Goal: Transaction & Acquisition: Purchase product/service

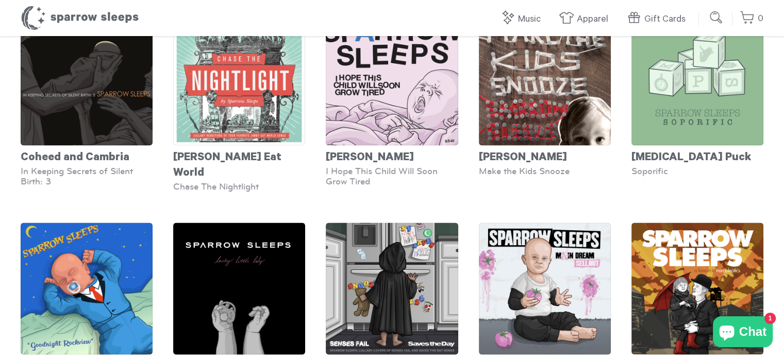
scroll to position [1718, 0]
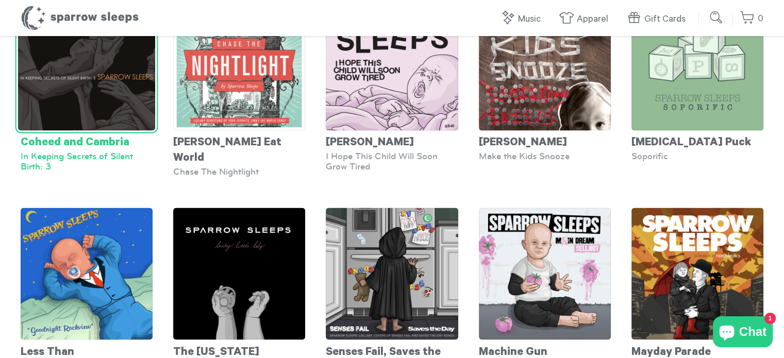
click at [80, 130] on img at bounding box center [86, 61] width 137 height 137
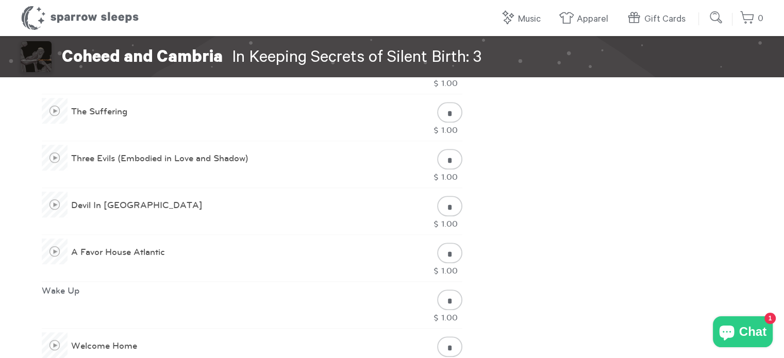
scroll to position [619, 0]
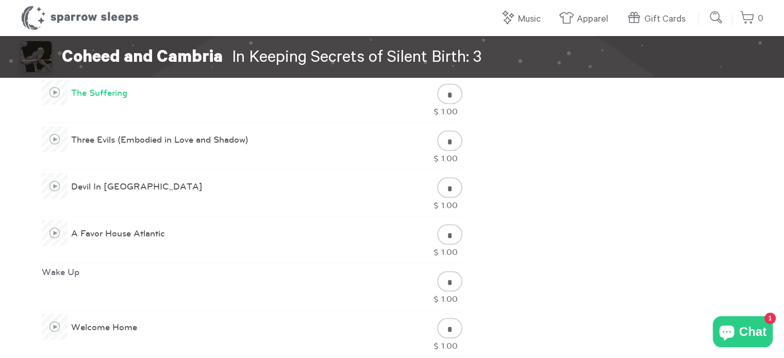
click at [55, 95] on span at bounding box center [55, 92] width 26 height 26
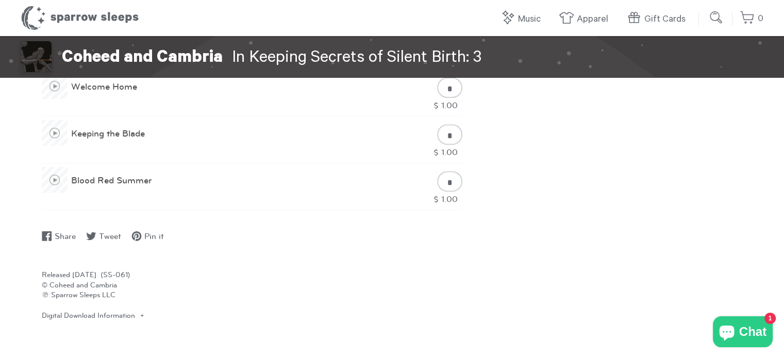
scroll to position [876, 0]
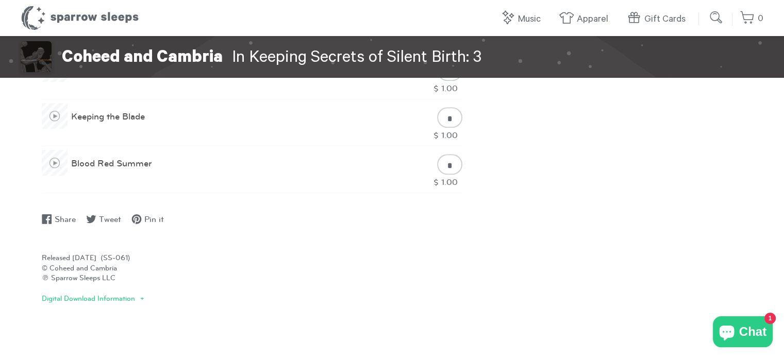
click at [125, 295] on div "Digital Download Information" at bounding box center [93, 299] width 103 height 8
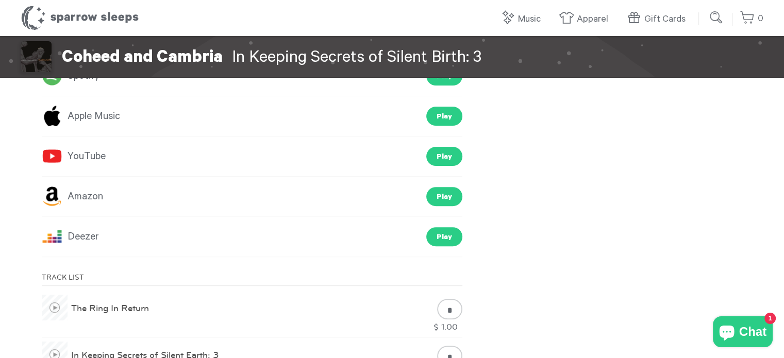
scroll to position [52, 0]
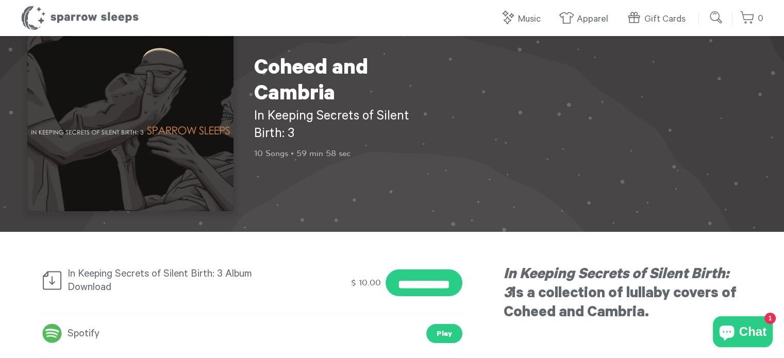
click at [179, 315] on div "Spotify Play" at bounding box center [252, 334] width 421 height 40
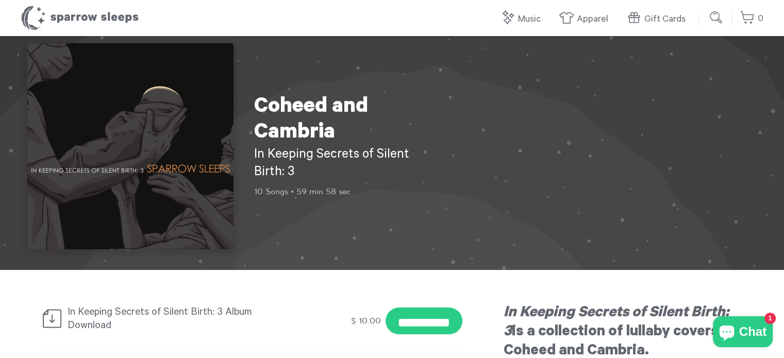
scroll to position [0, 0]
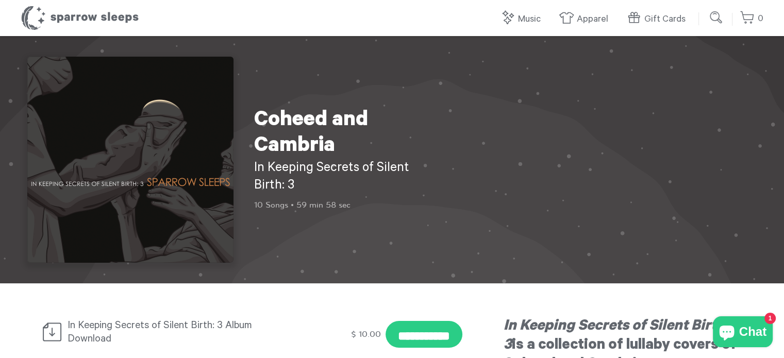
click at [717, 18] on input "submit" at bounding box center [716, 17] width 21 height 21
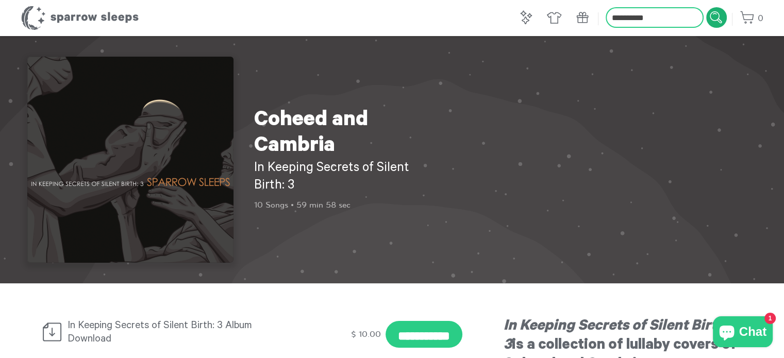
type input "**********"
click at [706, 7] on input "submit" at bounding box center [716, 17] width 21 height 21
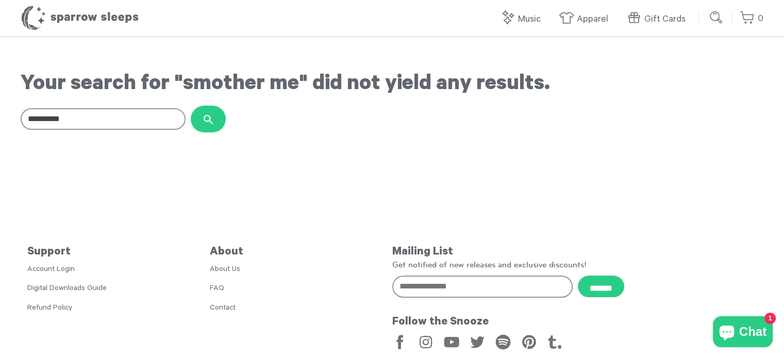
click at [721, 16] on input "submit" at bounding box center [716, 17] width 21 height 21
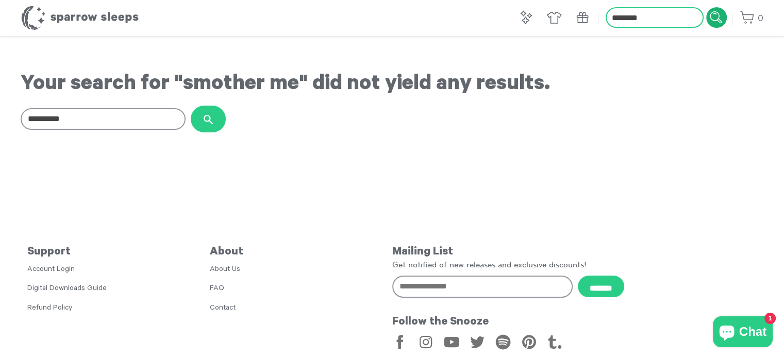
type input "********"
click at [706, 7] on input "submit" at bounding box center [716, 17] width 21 height 21
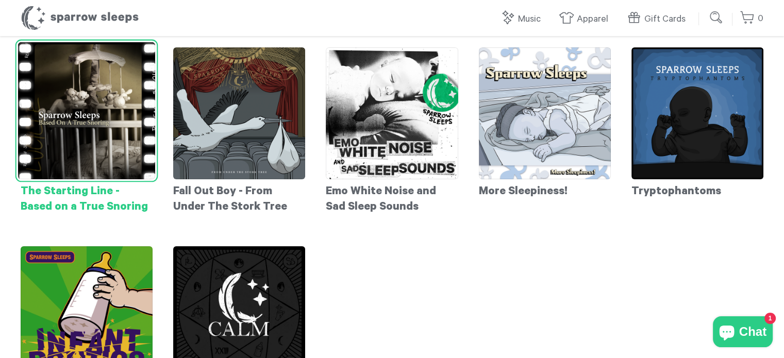
scroll to position [155, 0]
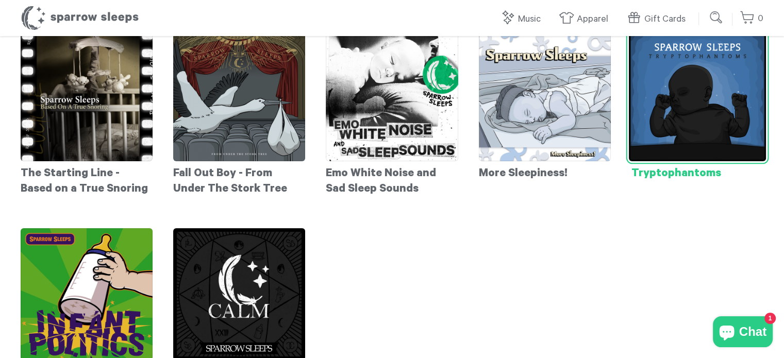
click at [687, 102] on img at bounding box center [697, 92] width 137 height 137
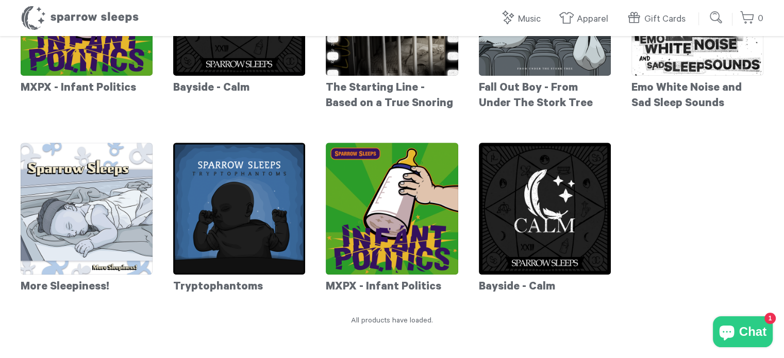
scroll to position [181, 0]
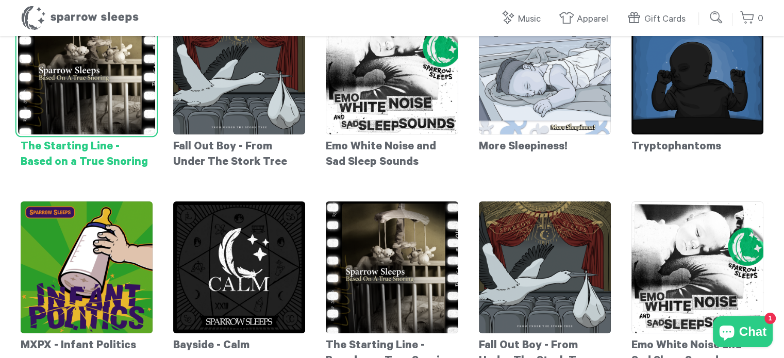
click at [125, 123] on img at bounding box center [86, 65] width 137 height 137
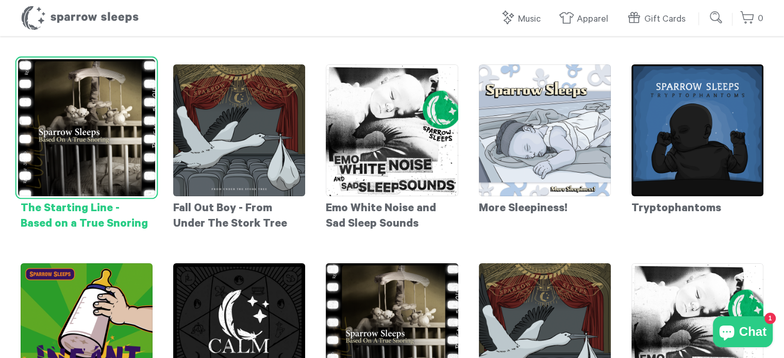
scroll to position [0, 0]
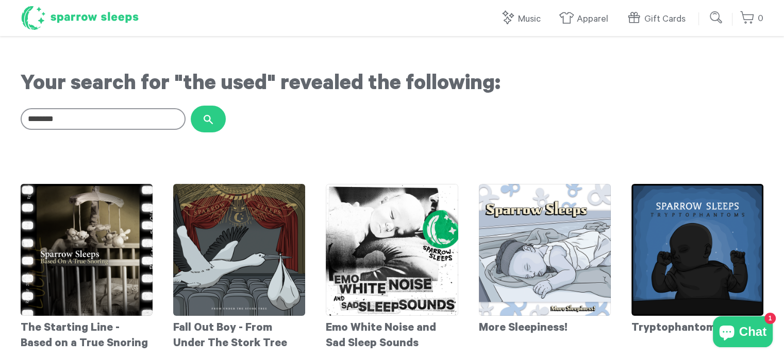
click at [37, 22] on h1 "Sparrow Sleeps" at bounding box center [80, 18] width 119 height 26
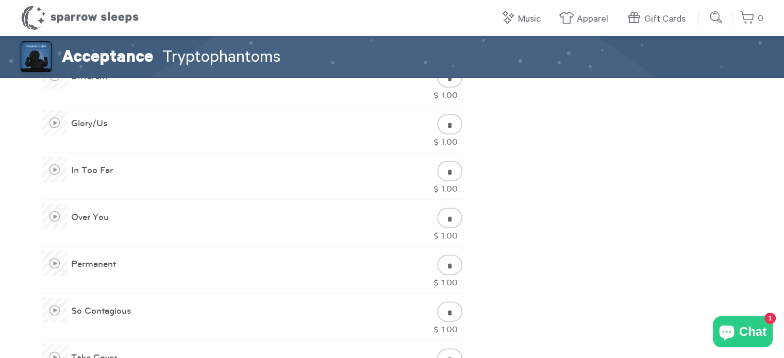
scroll to position [515, 0]
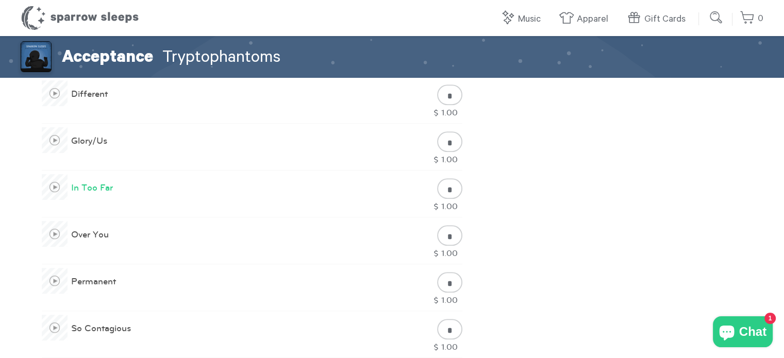
click at [58, 189] on span at bounding box center [55, 187] width 26 height 26
click at [54, 233] on span at bounding box center [55, 234] width 26 height 26
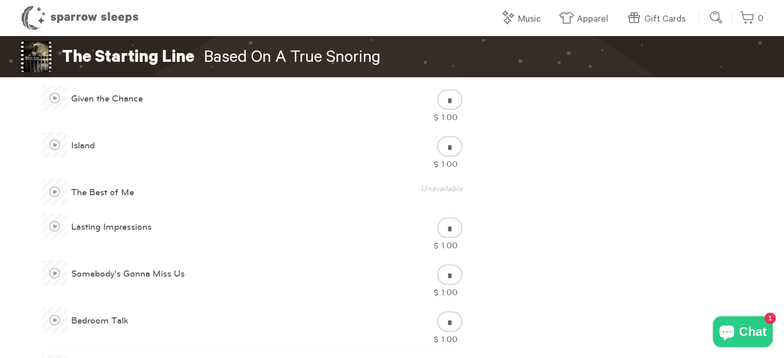
scroll to position [567, 0]
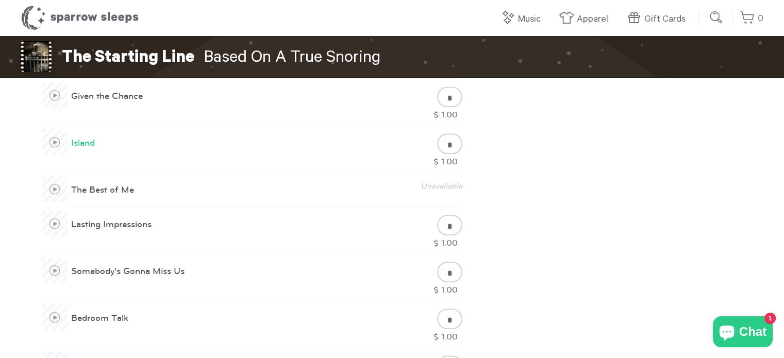
click at [61, 142] on span at bounding box center [55, 142] width 26 height 26
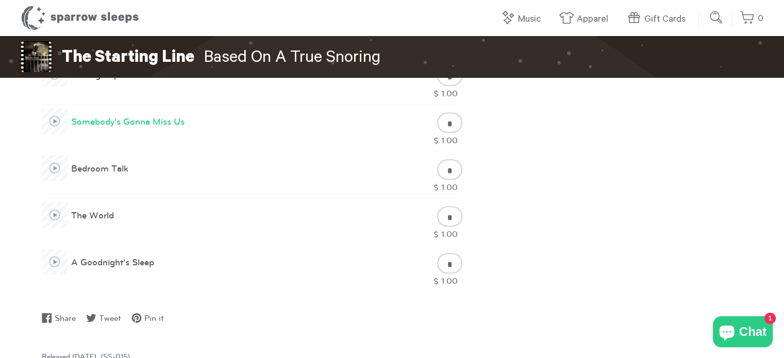
scroll to position [722, 0]
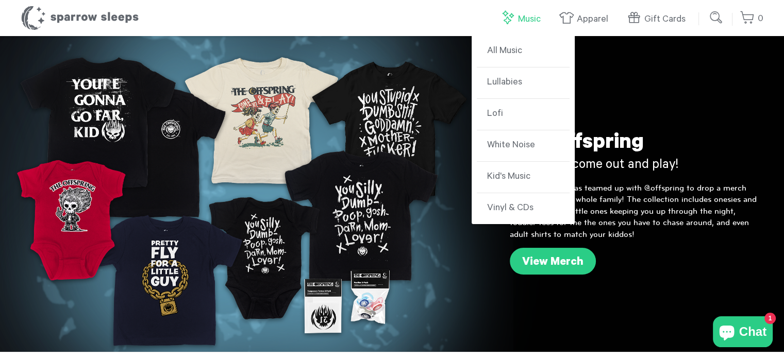
click at [519, 18] on link "Music" at bounding box center [523, 19] width 46 height 22
click at [513, 82] on link "Lullabies" at bounding box center [523, 83] width 93 height 31
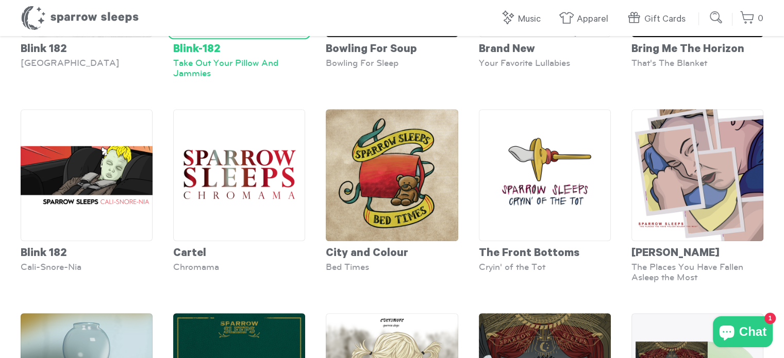
scroll to position [619, 0]
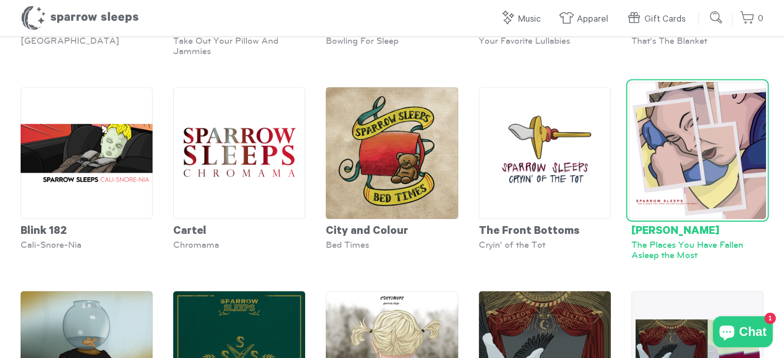
click at [712, 181] on img at bounding box center [697, 149] width 137 height 137
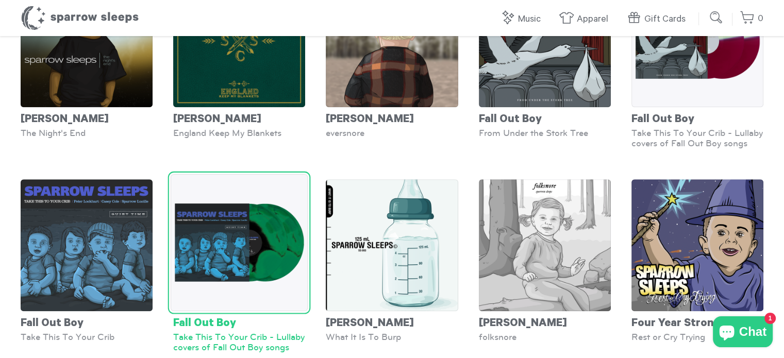
scroll to position [986, 0]
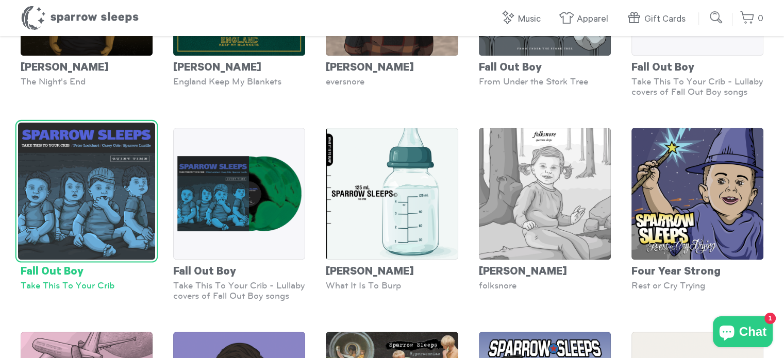
click at [125, 217] on img at bounding box center [86, 191] width 137 height 137
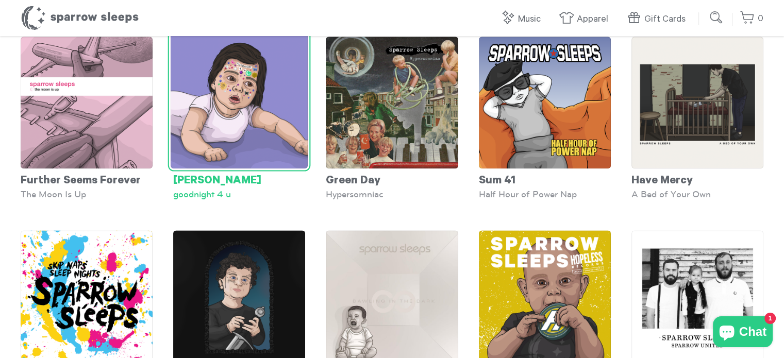
scroll to position [1299, 0]
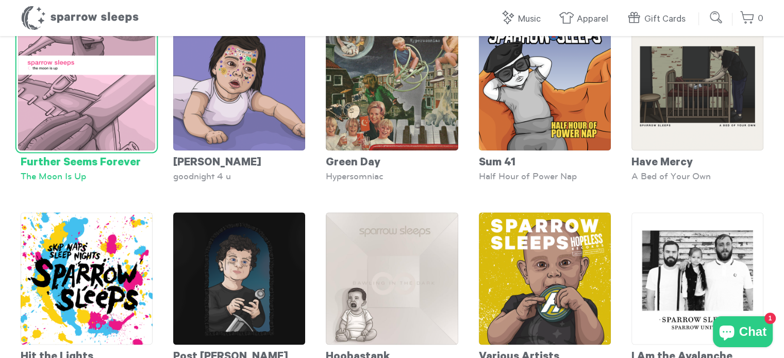
click at [129, 151] on img at bounding box center [86, 81] width 137 height 137
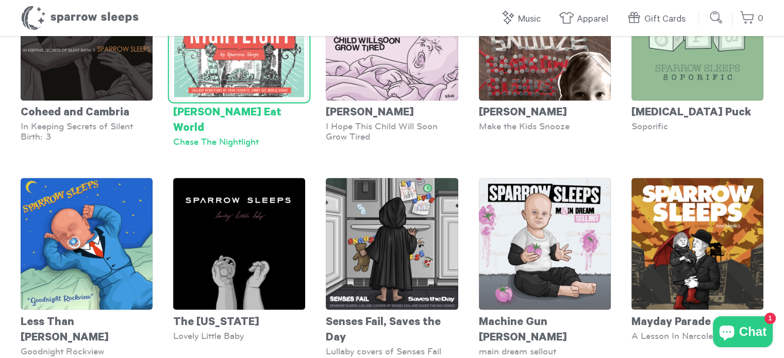
scroll to position [1766, 0]
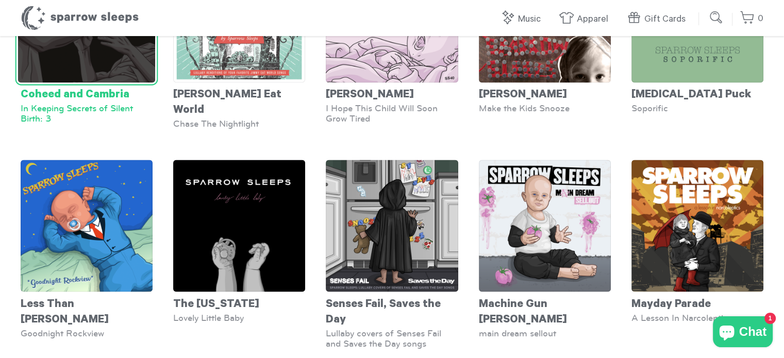
click at [113, 82] on img at bounding box center [86, 13] width 137 height 137
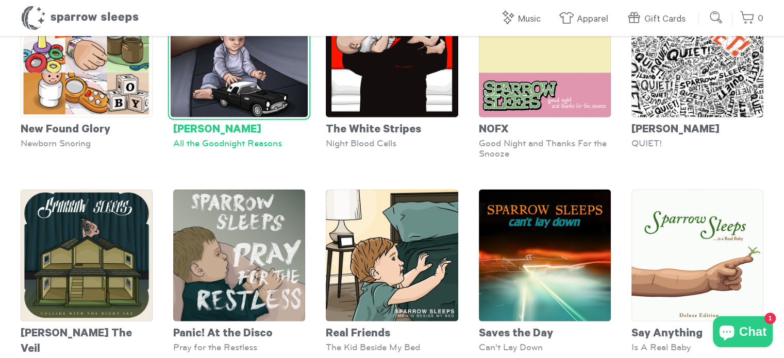
scroll to position [2382, 0]
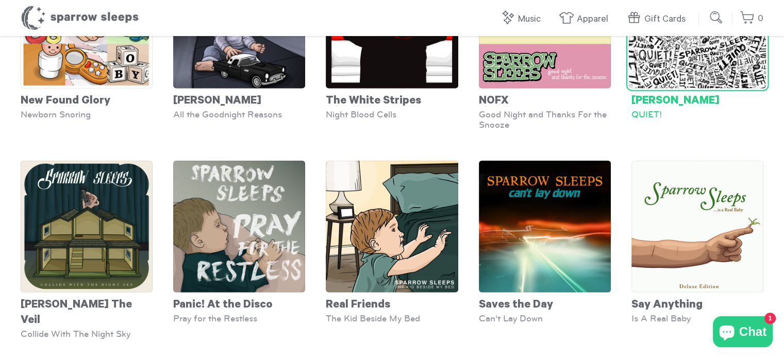
click at [696, 89] on img at bounding box center [697, 20] width 137 height 137
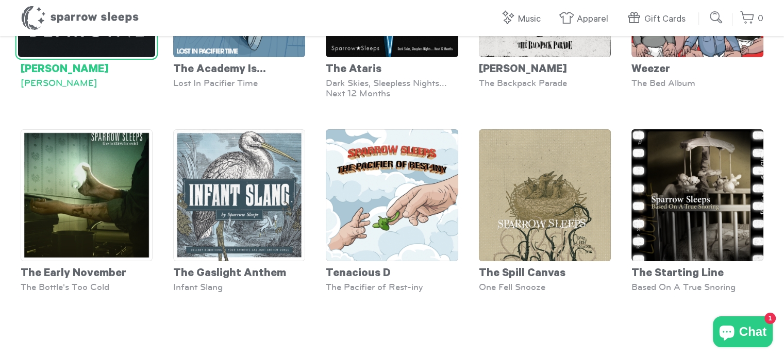
scroll to position [3474, 0]
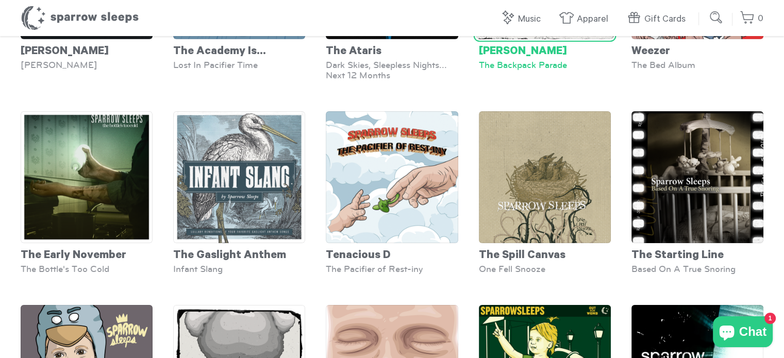
click at [548, 59] on div "My Chemical Romance" at bounding box center [545, 49] width 132 height 21
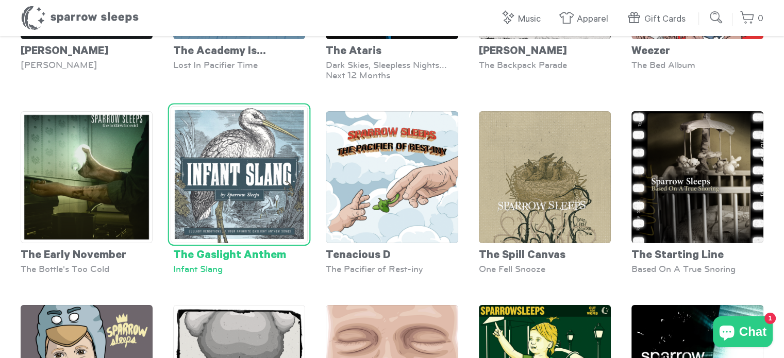
scroll to position [3474, 0]
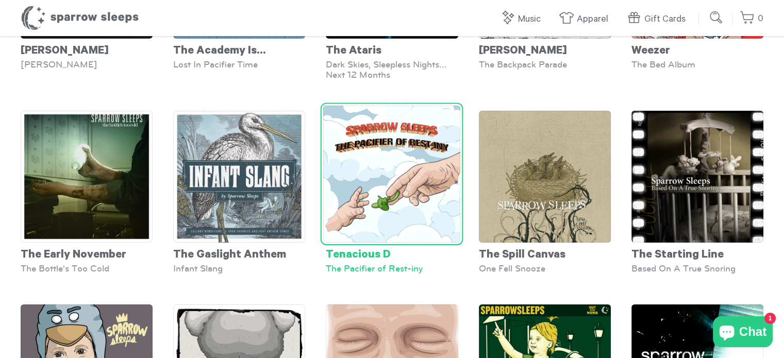
click at [397, 230] on img at bounding box center [391, 174] width 137 height 137
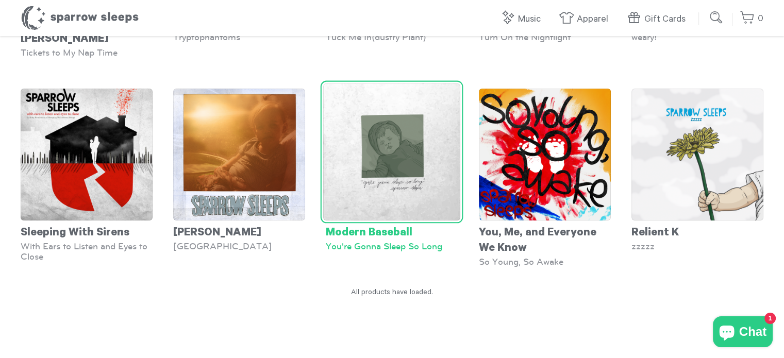
scroll to position [4145, 0]
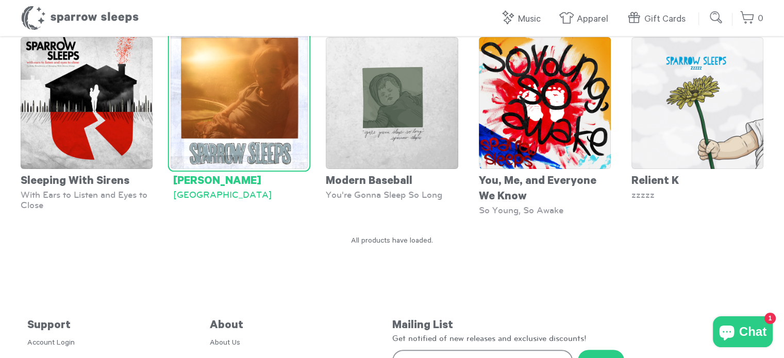
click at [257, 163] on img at bounding box center [239, 100] width 137 height 137
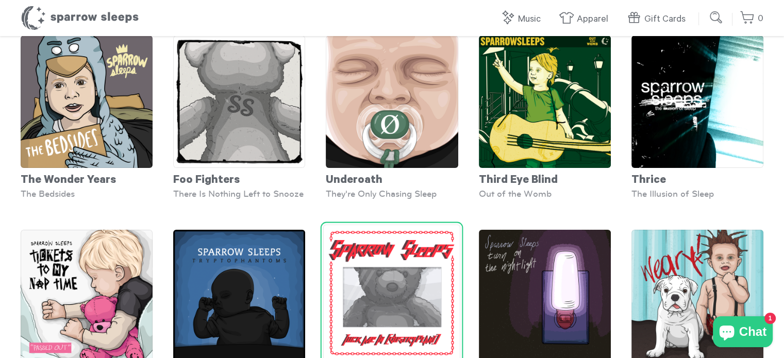
scroll to position [3737, 0]
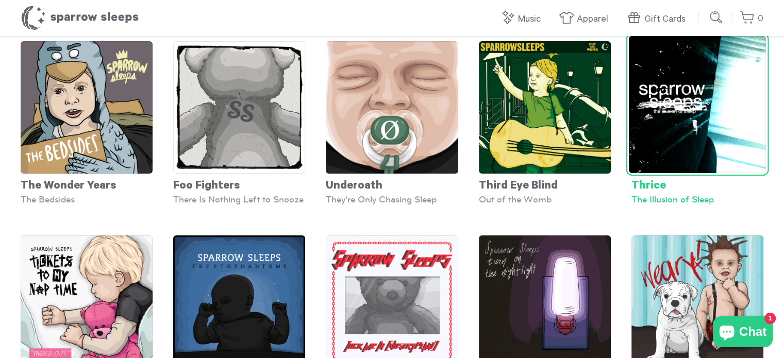
click at [731, 133] on img at bounding box center [697, 104] width 137 height 137
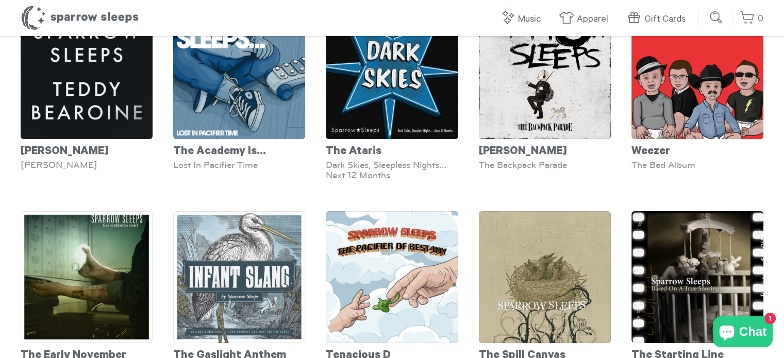
scroll to position [3322, 0]
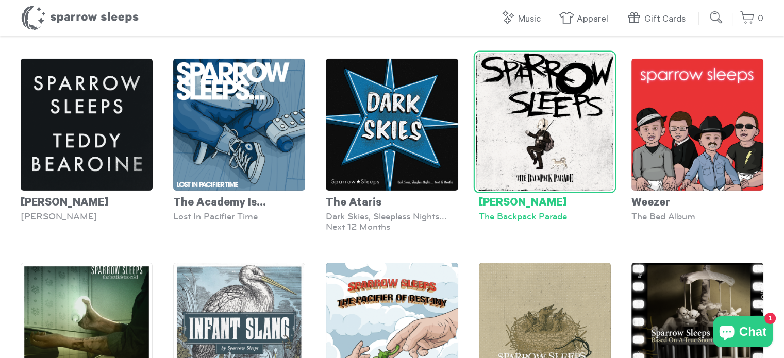
click at [565, 163] on img at bounding box center [544, 122] width 137 height 137
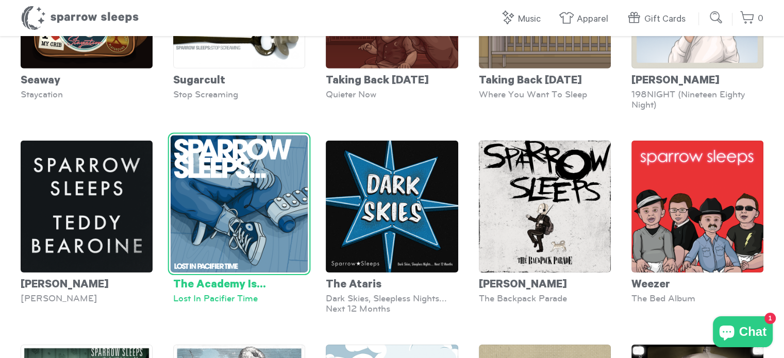
scroll to position [3219, 0]
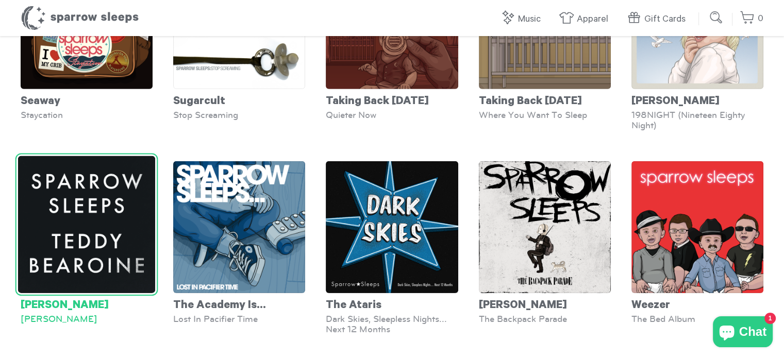
click at [64, 245] on img at bounding box center [86, 224] width 137 height 137
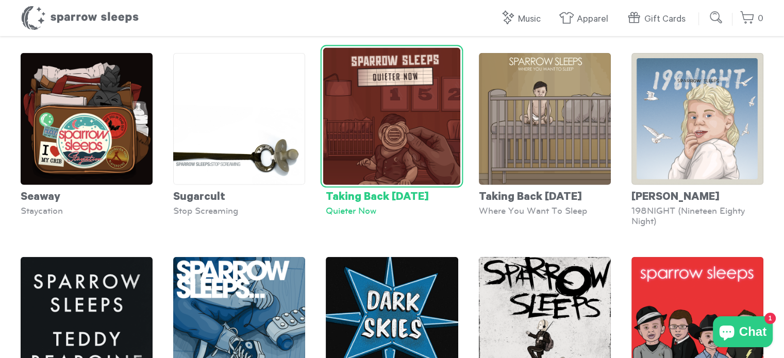
scroll to position [3118, 0]
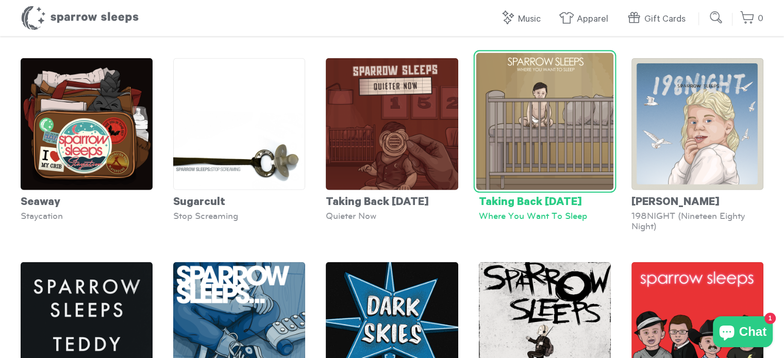
click at [591, 151] on img at bounding box center [544, 121] width 137 height 137
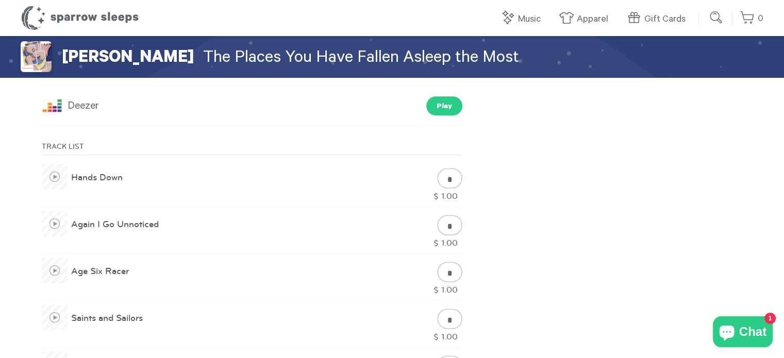
scroll to position [464, 0]
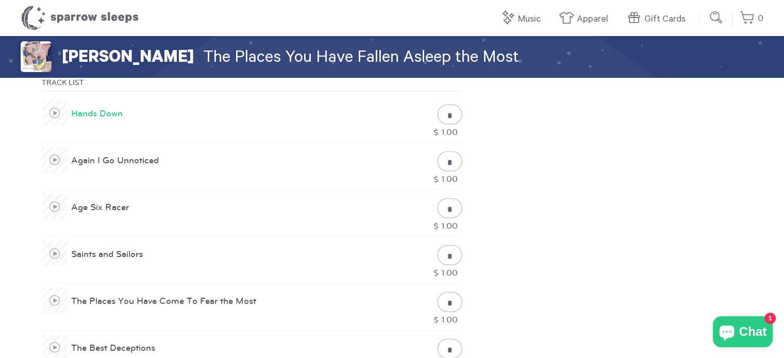
click at [56, 112] on span at bounding box center [55, 113] width 26 height 26
click at [54, 254] on span at bounding box center [55, 254] width 26 height 26
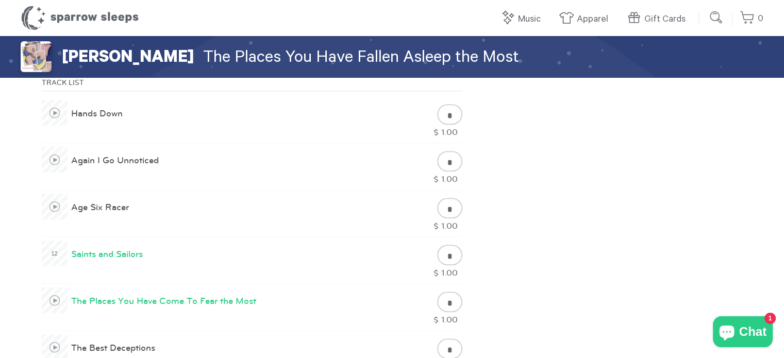
click at [54, 301] on span at bounding box center [55, 301] width 26 height 26
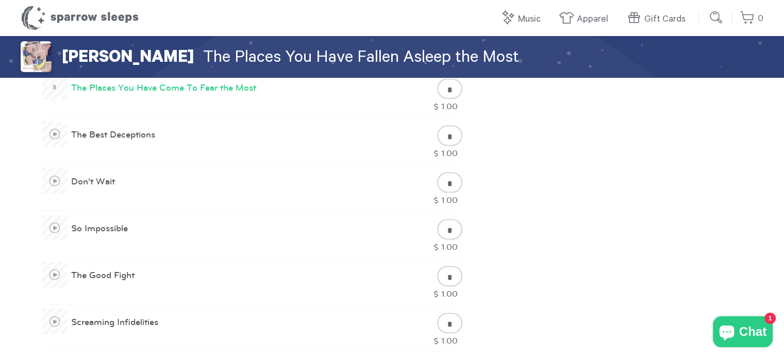
scroll to position [722, 0]
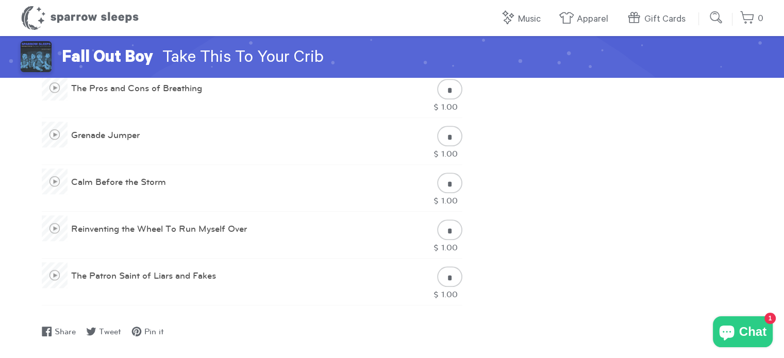
scroll to position [1031, 0]
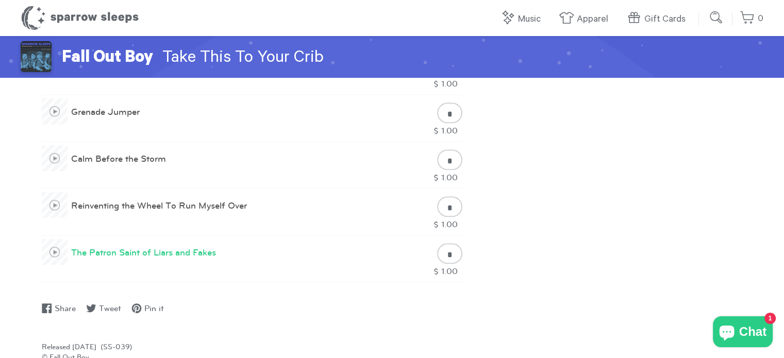
click at [58, 251] on span at bounding box center [55, 252] width 26 height 26
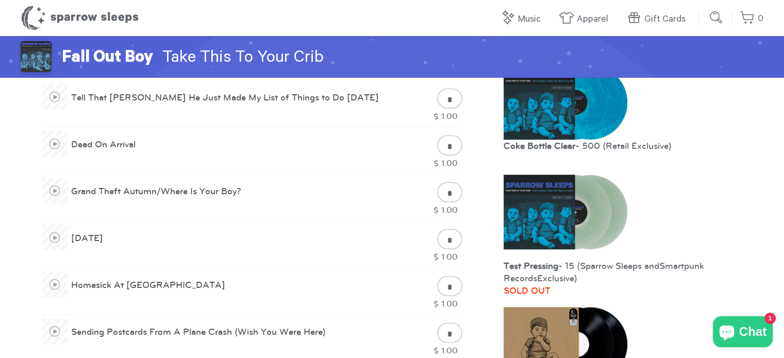
scroll to position [567, 0]
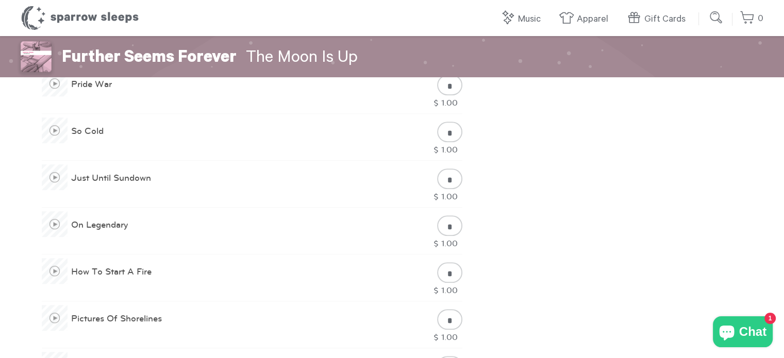
scroll to position [722, 0]
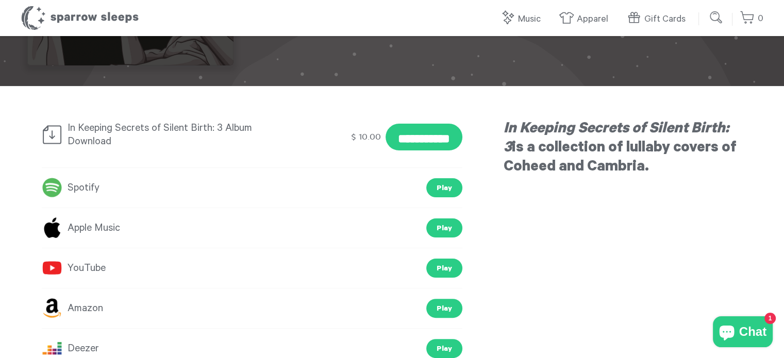
scroll to position [206, 0]
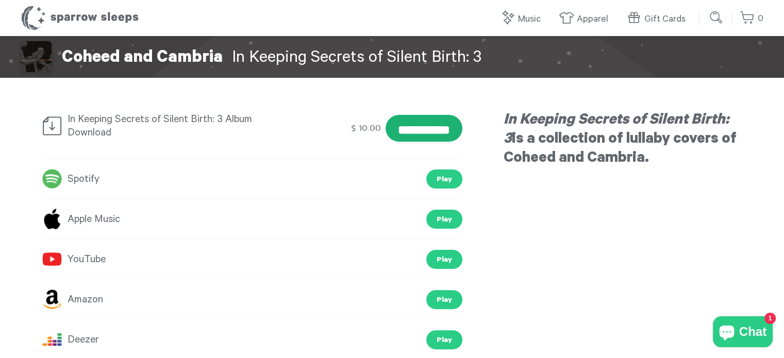
click at [386, 132] on input "**********" at bounding box center [424, 128] width 77 height 27
type input "********"
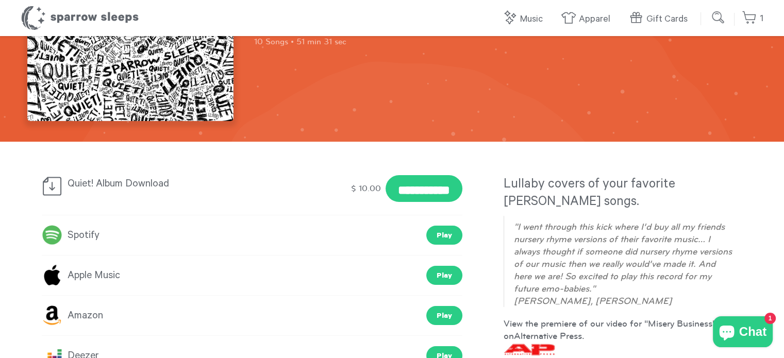
scroll to position [206, 0]
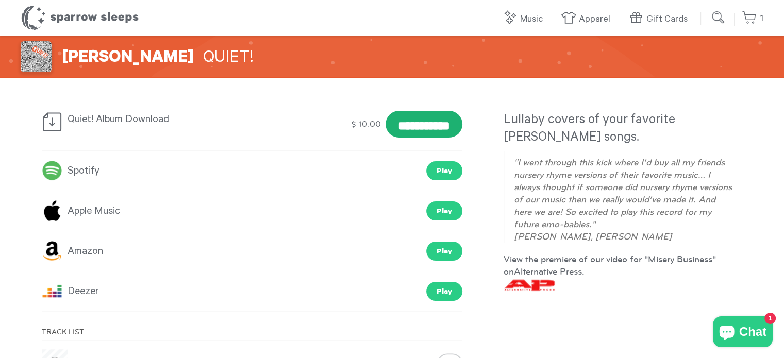
click at [405, 116] on input "**********" at bounding box center [424, 124] width 77 height 27
type input "**********"
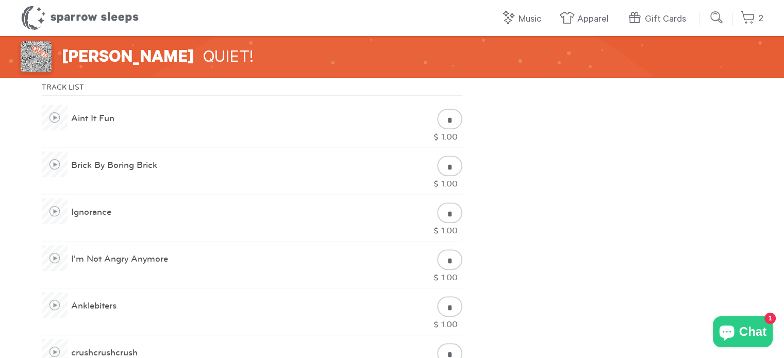
scroll to position [566, 0]
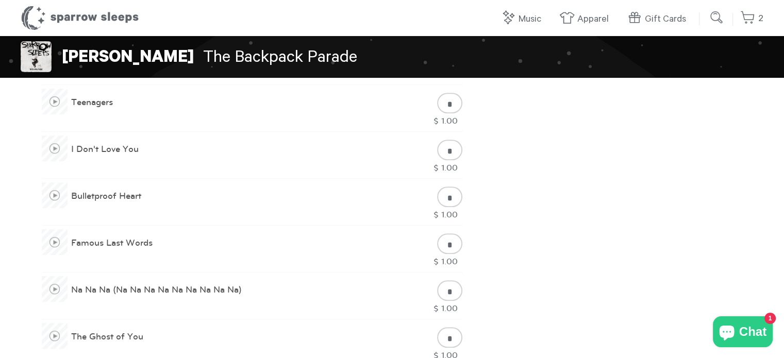
scroll to position [619, 0]
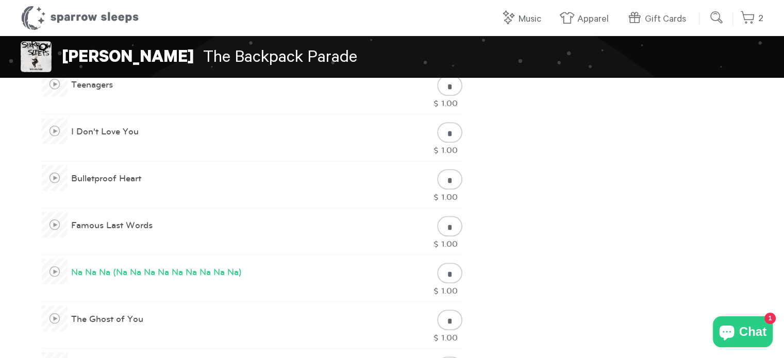
click at [52, 271] on span at bounding box center [55, 272] width 26 height 26
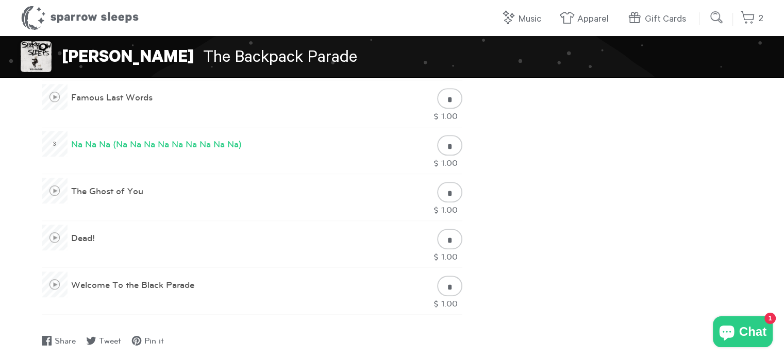
scroll to position [773, 0]
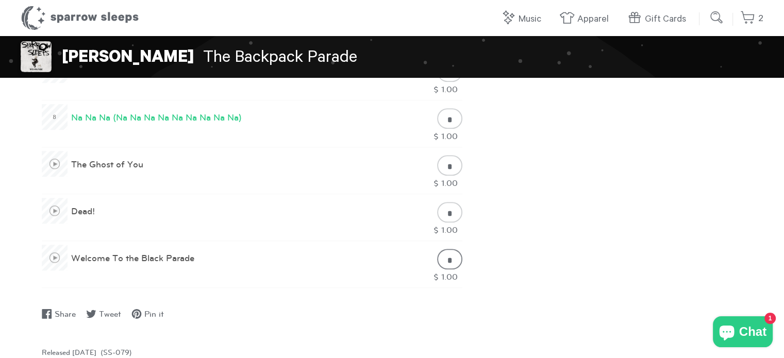
click at [447, 259] on input "*" at bounding box center [449, 259] width 25 height 21
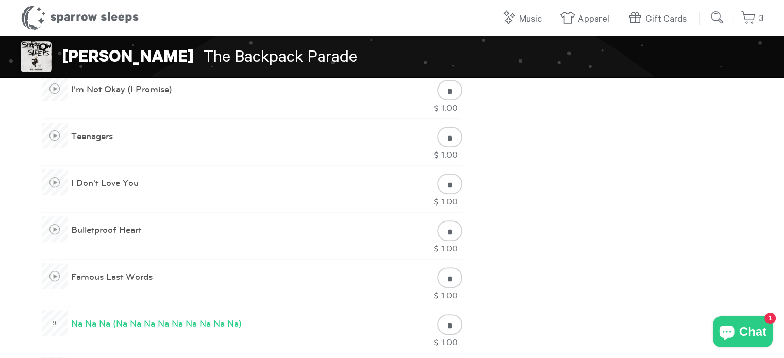
scroll to position [412, 0]
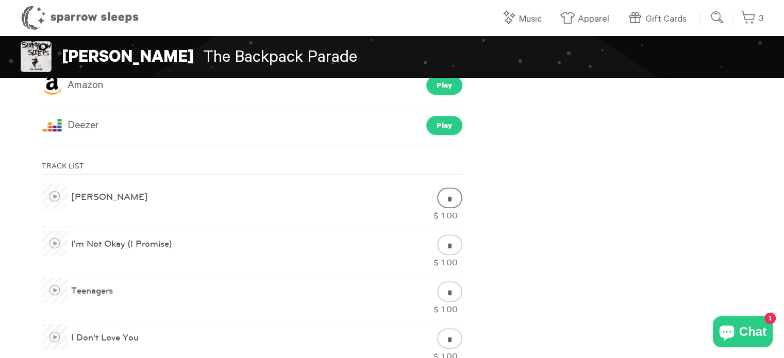
type input "*"
click at [446, 195] on input "*" at bounding box center [449, 198] width 25 height 21
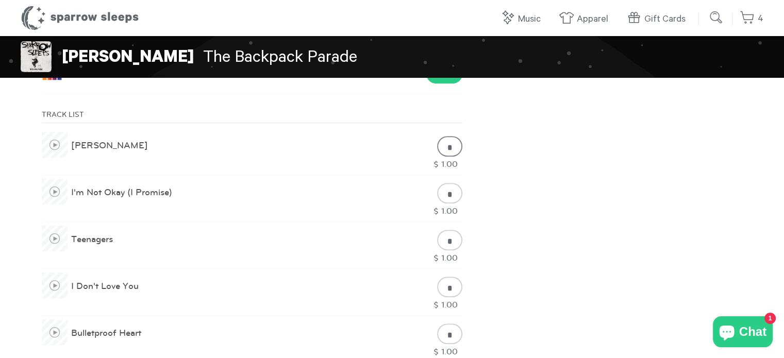
scroll to position [515, 0]
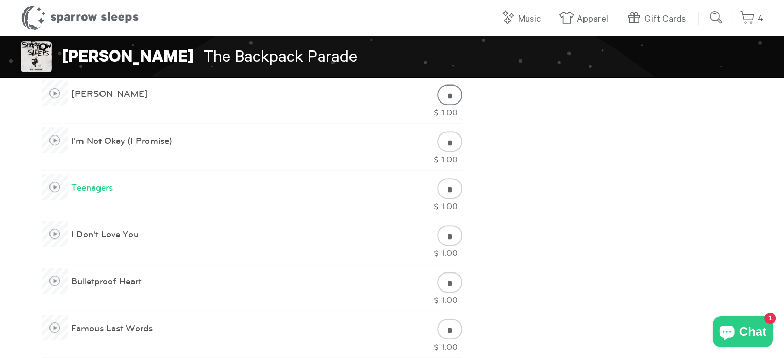
type input "*"
click at [52, 186] on span at bounding box center [55, 187] width 26 height 26
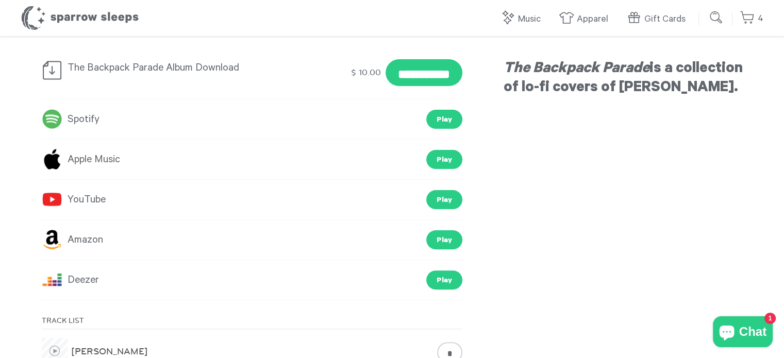
scroll to position [0, 0]
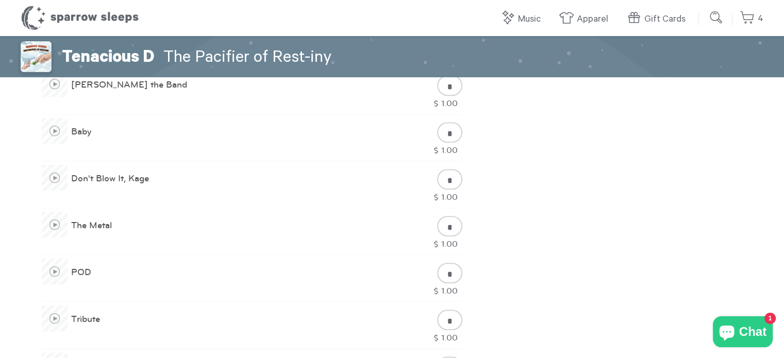
scroll to position [567, 0]
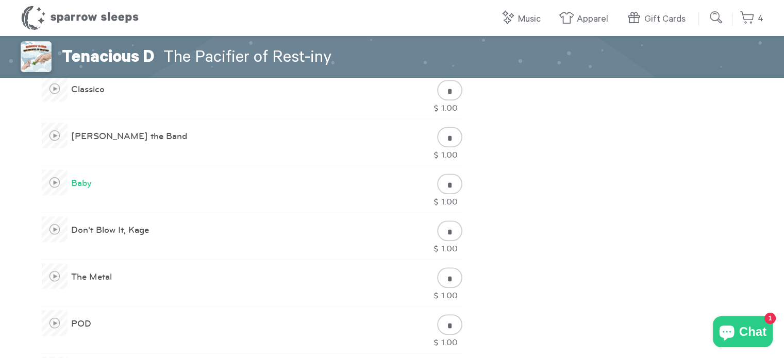
click at [54, 183] on span at bounding box center [55, 183] width 26 height 26
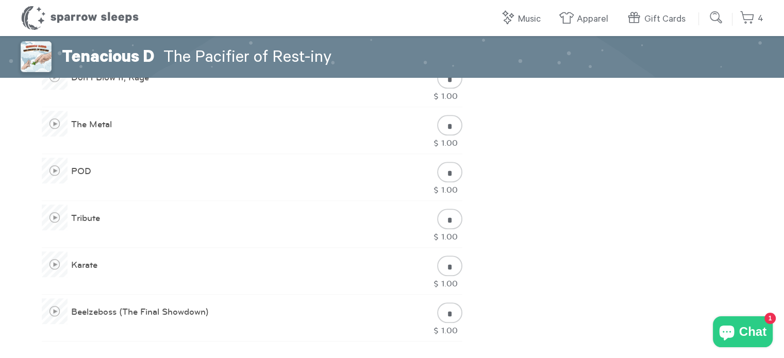
scroll to position [722, 0]
click at [51, 213] on span at bounding box center [55, 216] width 26 height 26
click at [450, 220] on input "*" at bounding box center [449, 217] width 25 height 21
type input "*"
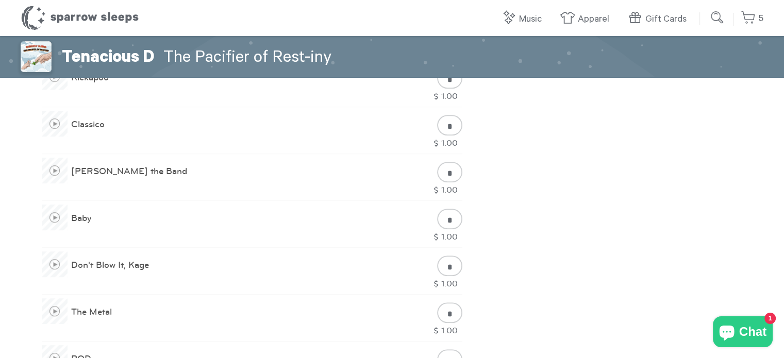
scroll to position [567, 0]
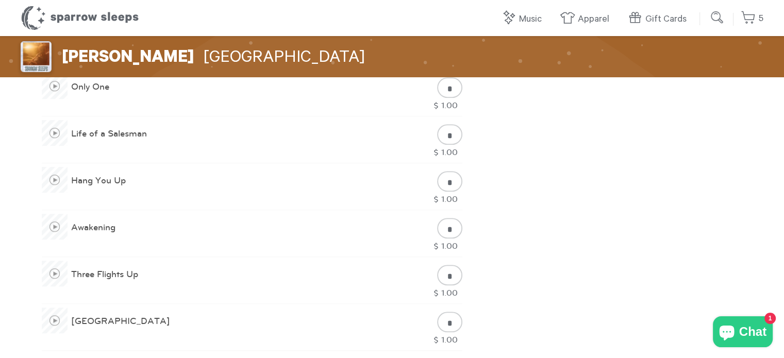
scroll to position [722, 0]
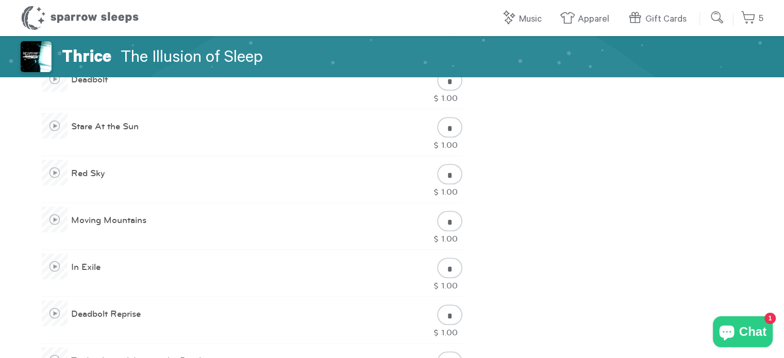
scroll to position [515, 0]
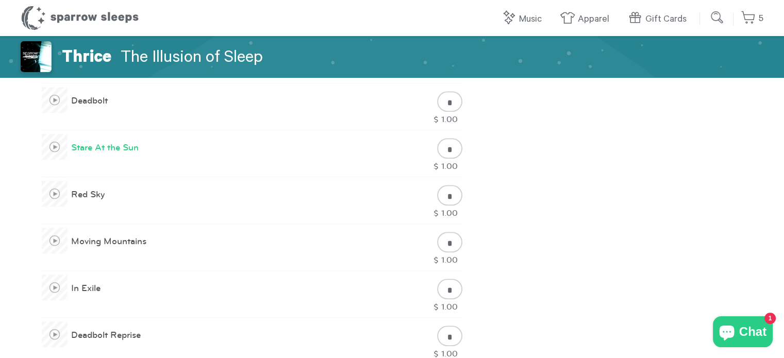
click at [54, 146] on span at bounding box center [55, 147] width 26 height 26
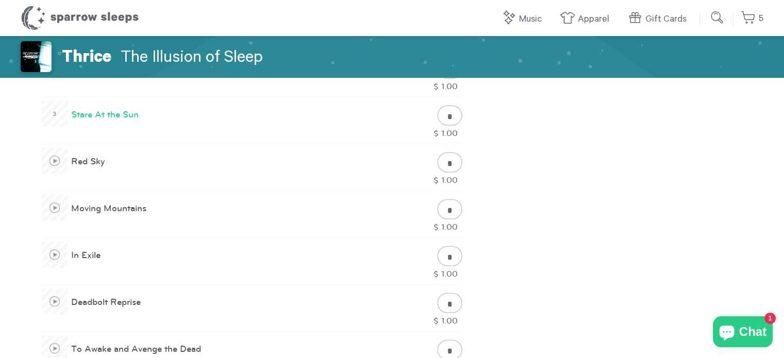
scroll to position [567, 0]
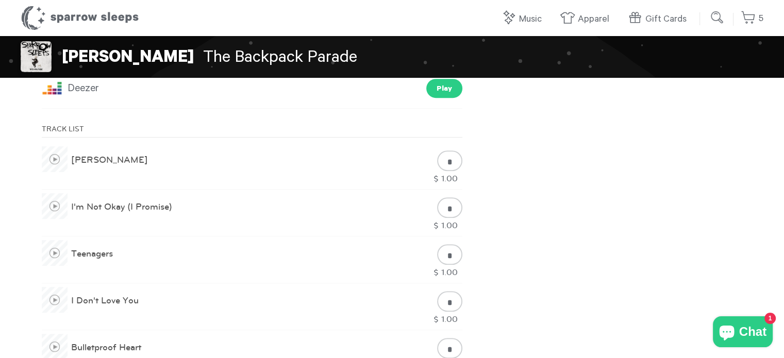
scroll to position [361, 0]
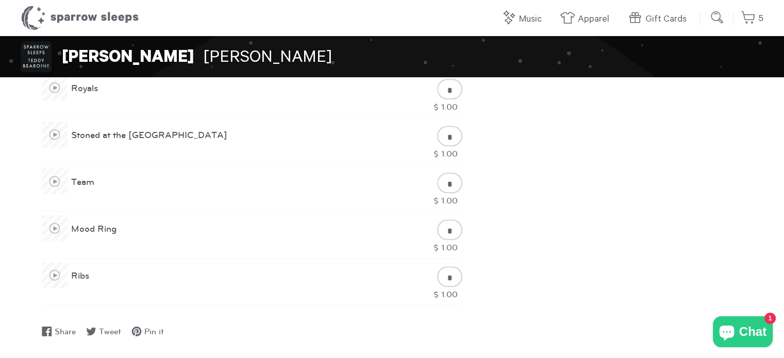
scroll to position [773, 0]
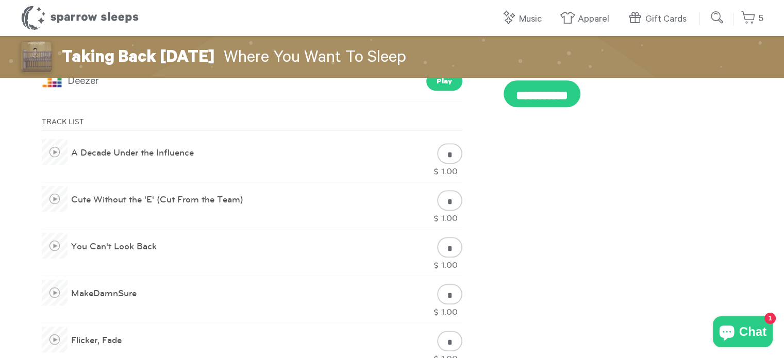
scroll to position [515, 0]
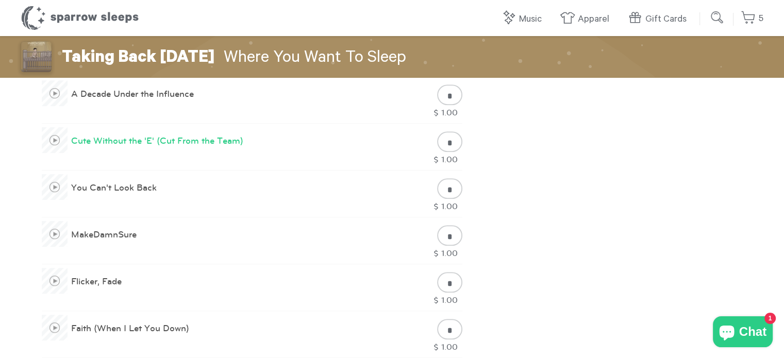
click at [57, 142] on span at bounding box center [55, 140] width 26 height 26
click at [59, 235] on span at bounding box center [55, 234] width 26 height 26
click at [54, 232] on span at bounding box center [55, 234] width 26 height 26
click at [55, 233] on span at bounding box center [55, 234] width 26 height 26
click at [21, 234] on div "**********" at bounding box center [392, 281] width 784 height 1520
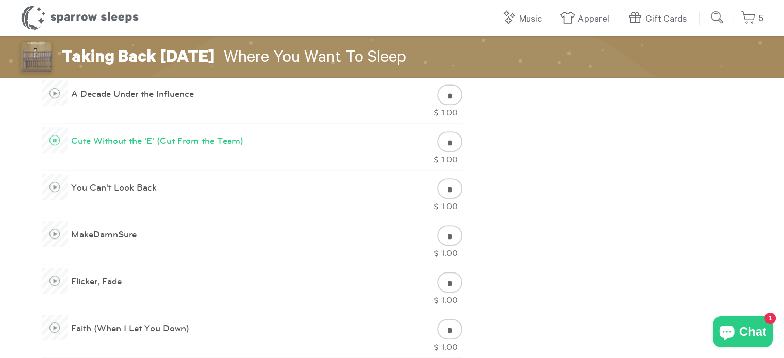
click at [53, 135] on span at bounding box center [54, 140] width 11 height 11
click at [52, 232] on span at bounding box center [55, 234] width 26 height 26
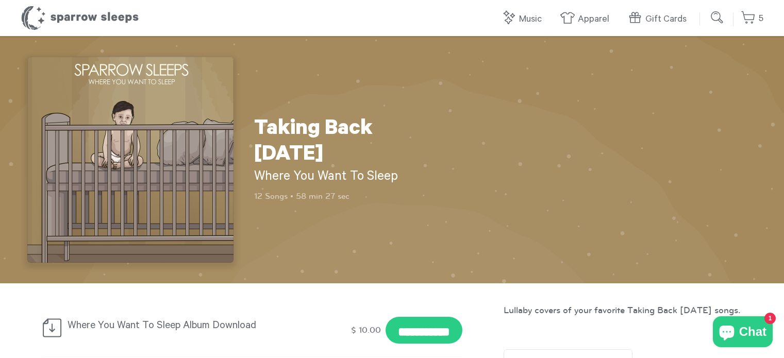
scroll to position [514, 0]
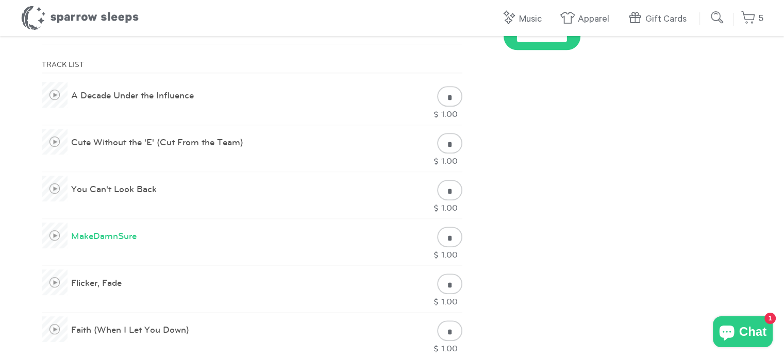
click at [54, 236] on span at bounding box center [55, 236] width 26 height 26
click at [53, 141] on span at bounding box center [55, 142] width 26 height 26
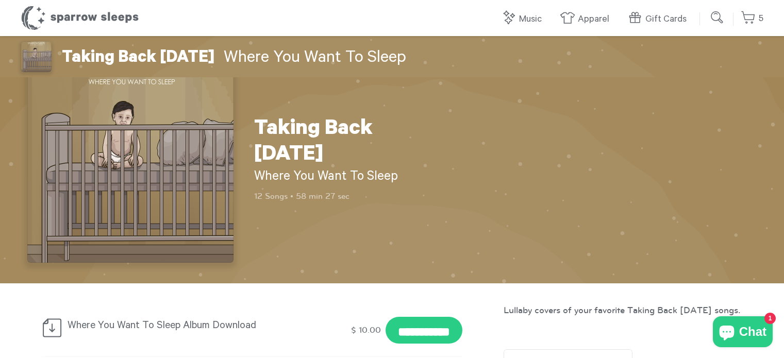
scroll to position [513, 0]
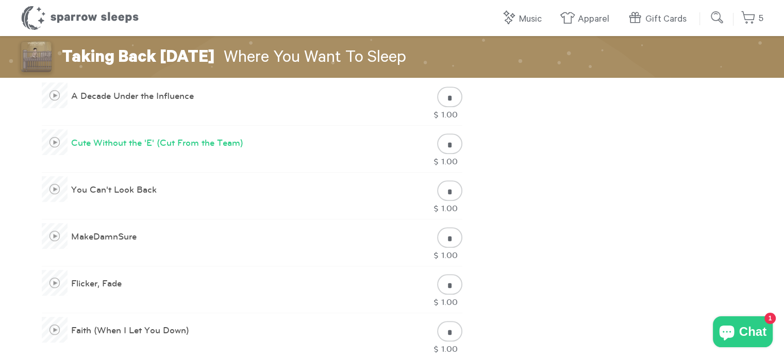
click at [56, 146] on span at bounding box center [55, 142] width 26 height 26
click at [56, 146] on span at bounding box center [54, 142] width 11 height 11
click at [53, 94] on span at bounding box center [55, 95] width 26 height 26
click at [54, 233] on span at bounding box center [55, 236] width 26 height 26
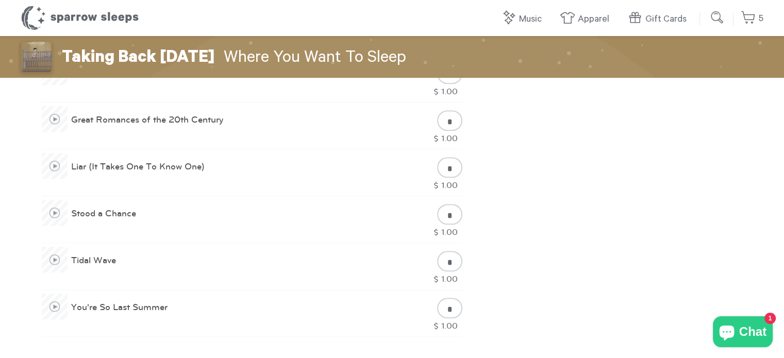
scroll to position [822, 0]
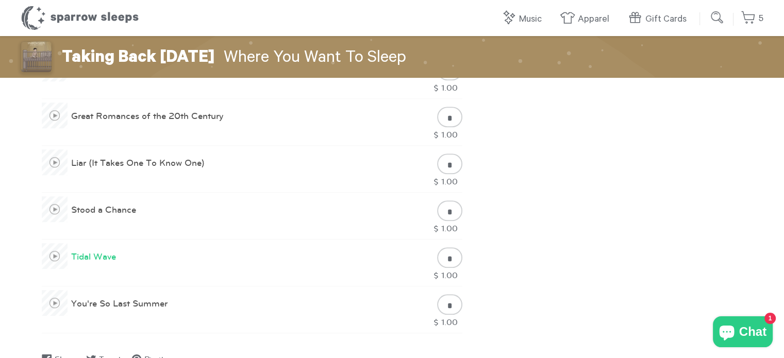
click at [52, 253] on span at bounding box center [55, 256] width 26 height 26
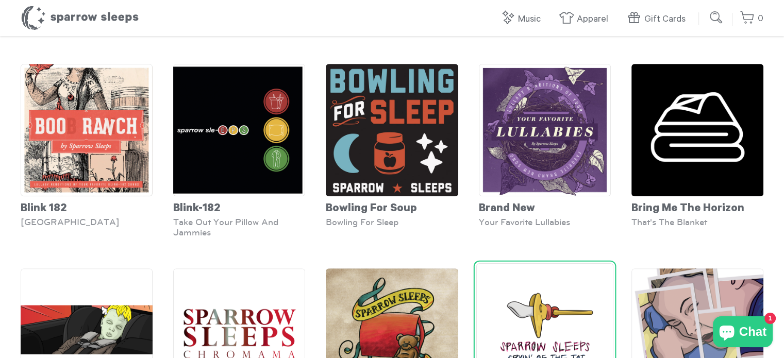
scroll to position [429, 0]
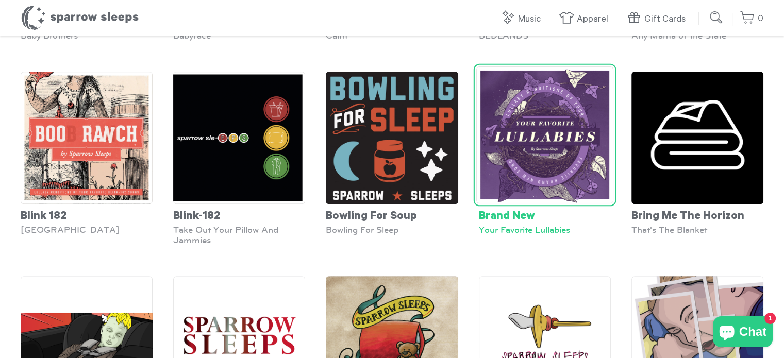
click at [552, 173] on img at bounding box center [544, 134] width 137 height 137
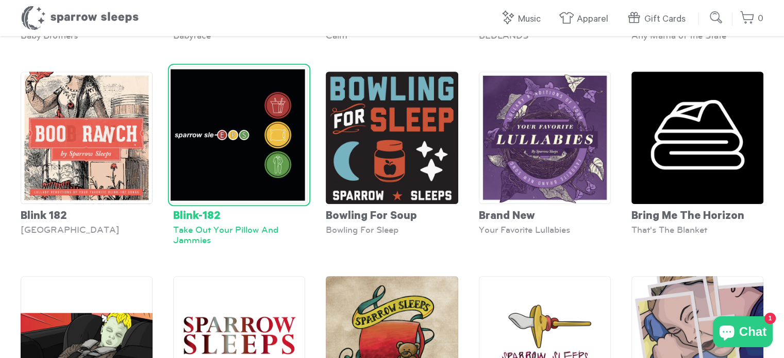
click at [245, 191] on img at bounding box center [239, 134] width 137 height 137
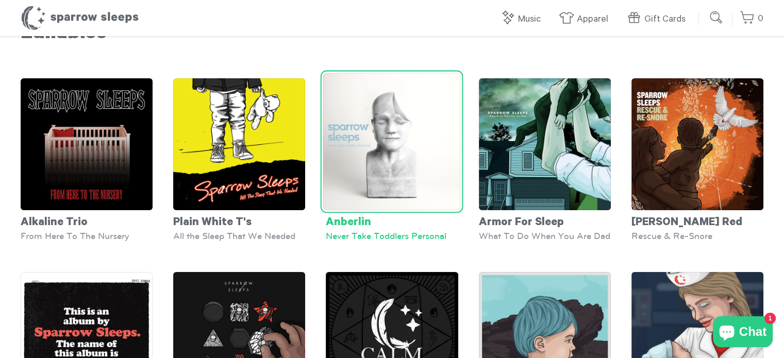
scroll to position [17, 0]
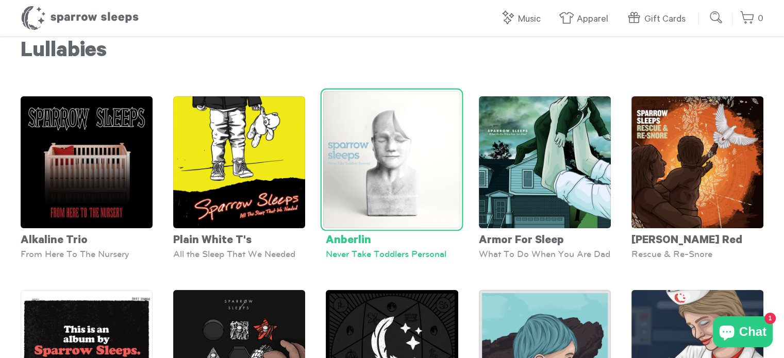
click at [418, 215] on img at bounding box center [391, 159] width 137 height 137
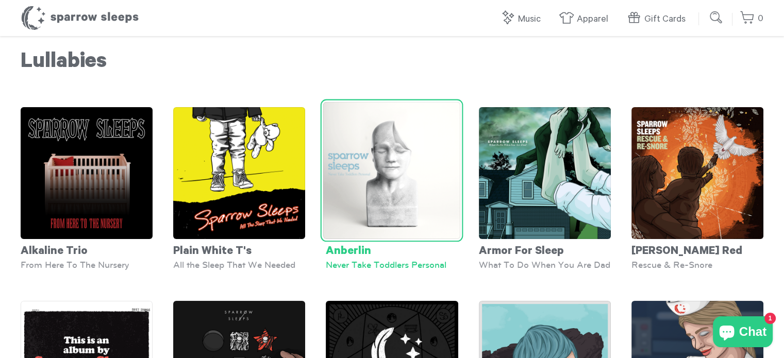
scroll to position [0, 0]
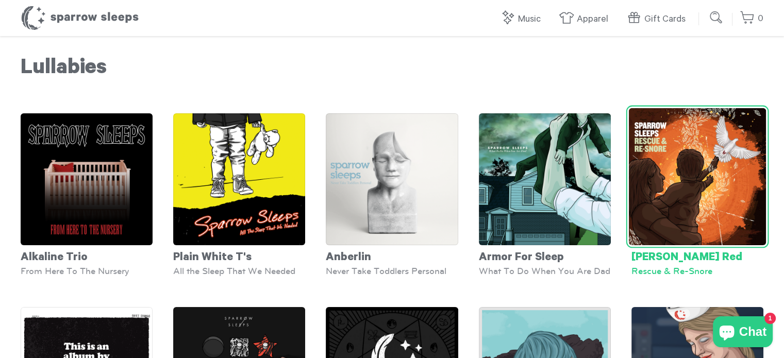
click at [685, 221] on img at bounding box center [697, 176] width 137 height 137
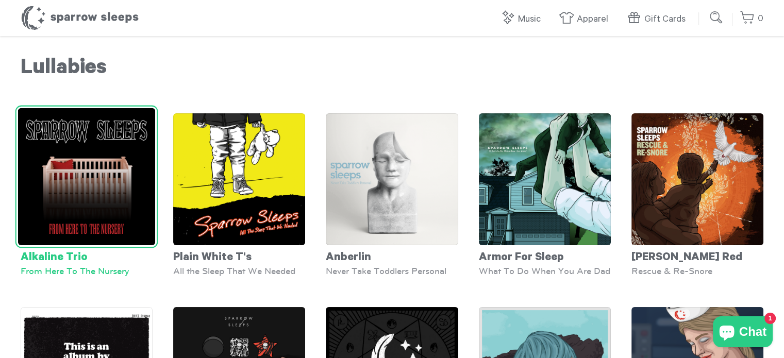
click at [117, 195] on img at bounding box center [86, 176] width 137 height 137
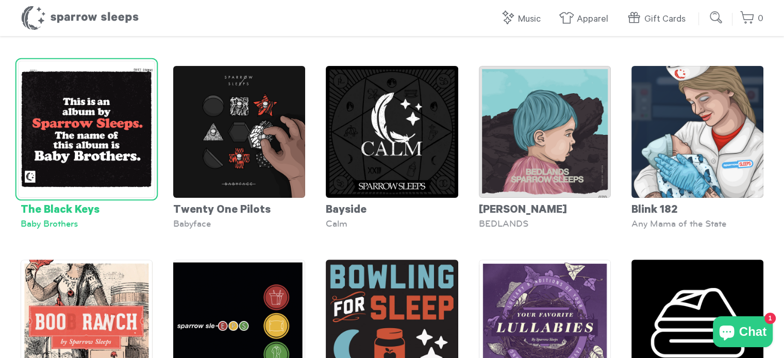
scroll to position [258, 0]
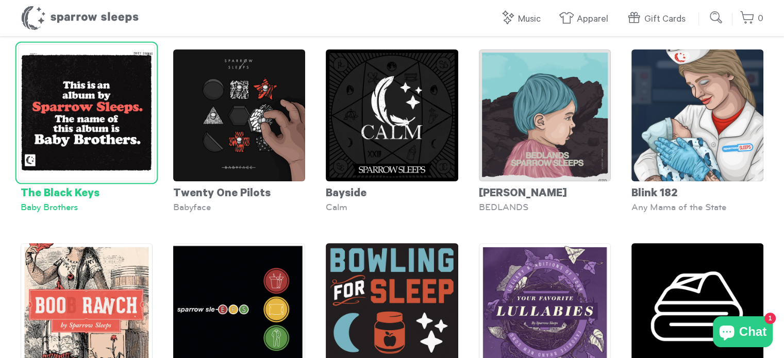
click at [93, 163] on img at bounding box center [86, 112] width 137 height 137
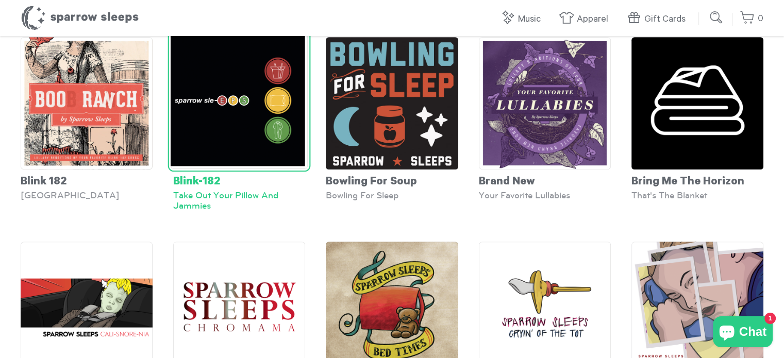
scroll to position [515, 0]
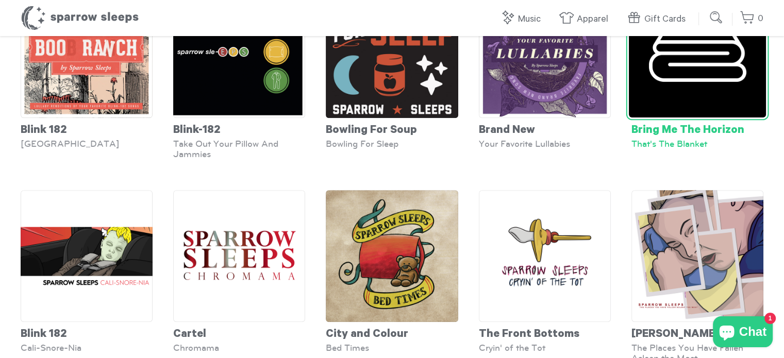
click at [707, 97] on img at bounding box center [697, 48] width 137 height 137
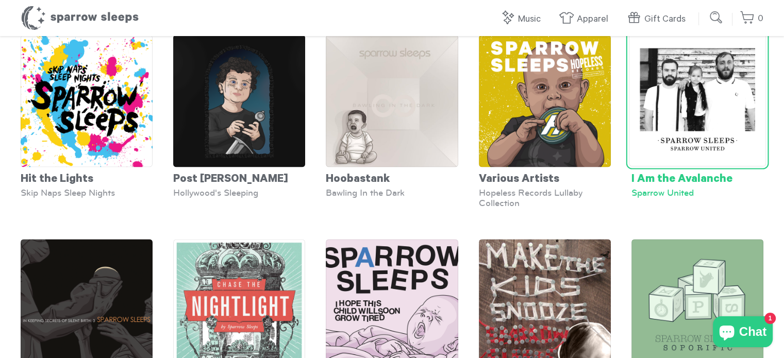
scroll to position [1495, 0]
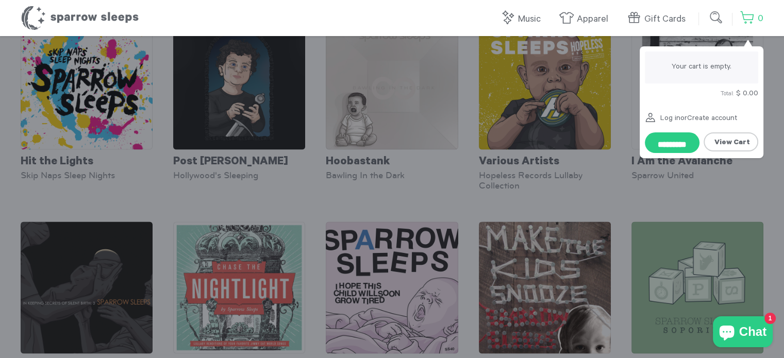
click at [753, 18] on link "0" at bounding box center [752, 19] width 24 height 22
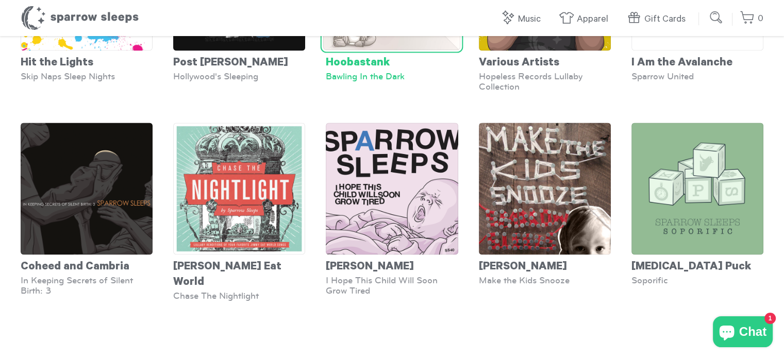
scroll to position [1649, 0]
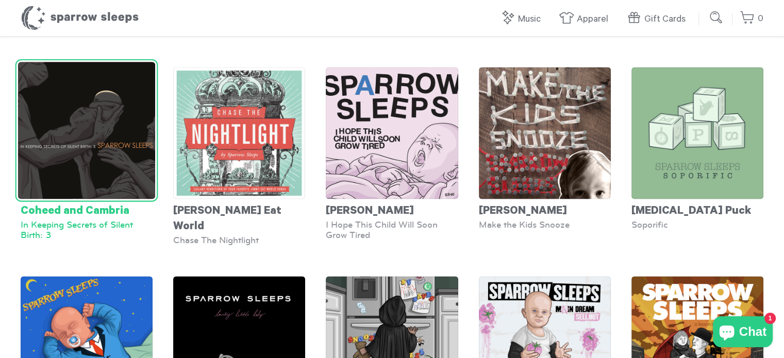
click at [75, 220] on div "Coheed and Cambria" at bounding box center [87, 209] width 132 height 21
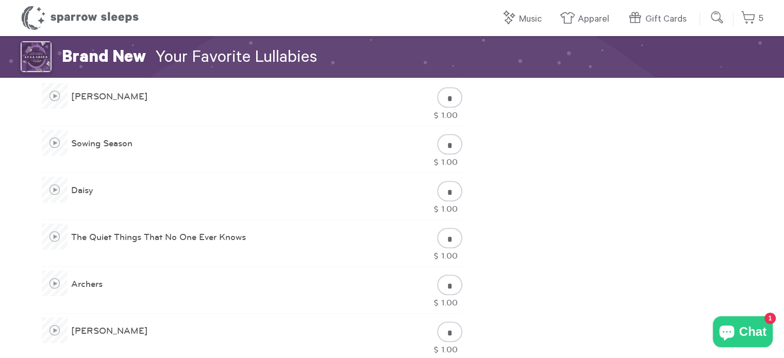
scroll to position [567, 0]
click at [48, 236] on span at bounding box center [55, 236] width 26 height 26
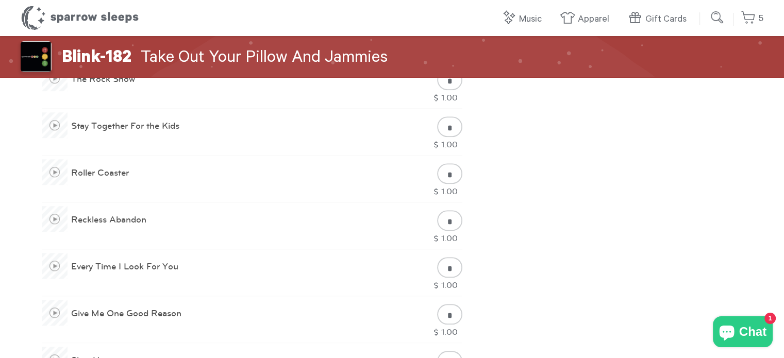
scroll to position [722, 0]
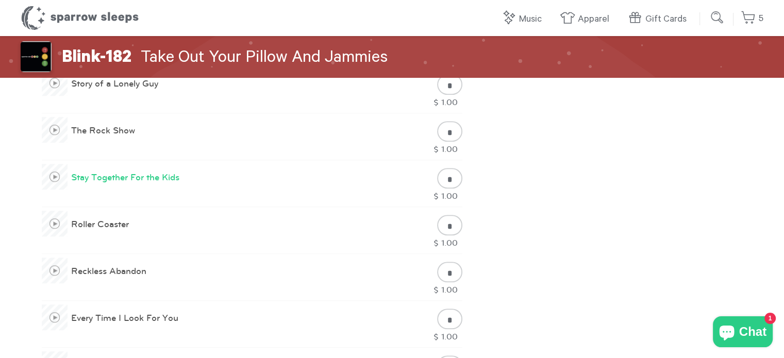
click at [54, 178] on span at bounding box center [55, 177] width 26 height 26
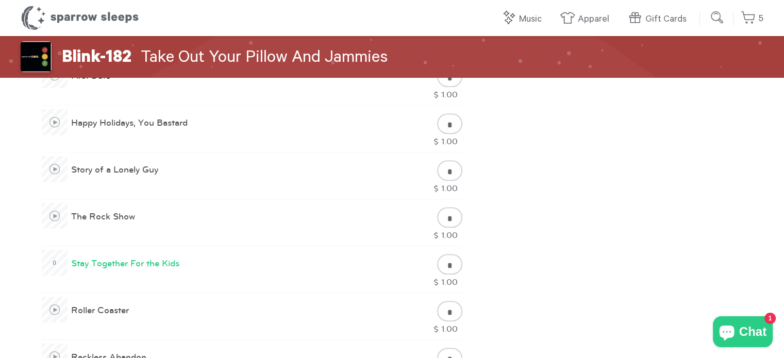
scroll to position [619, 0]
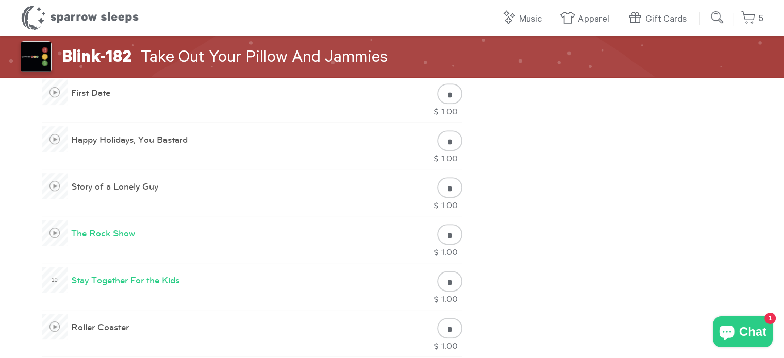
click at [55, 230] on span at bounding box center [55, 233] width 26 height 26
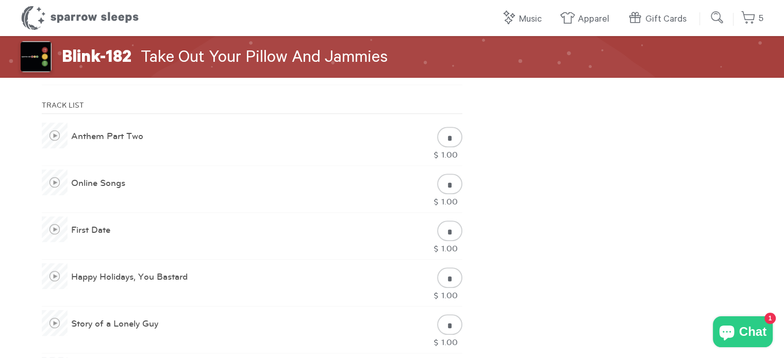
scroll to position [464, 0]
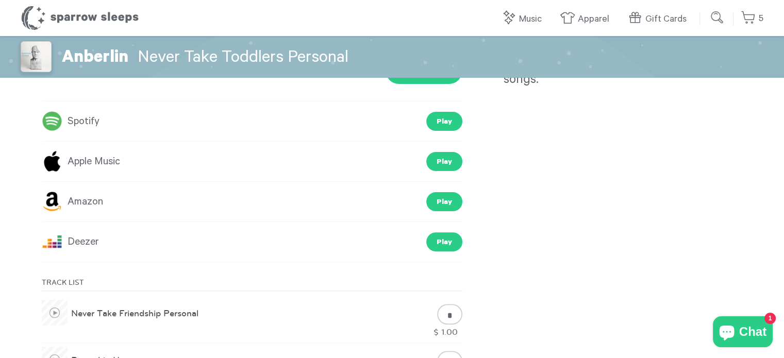
scroll to position [412, 0]
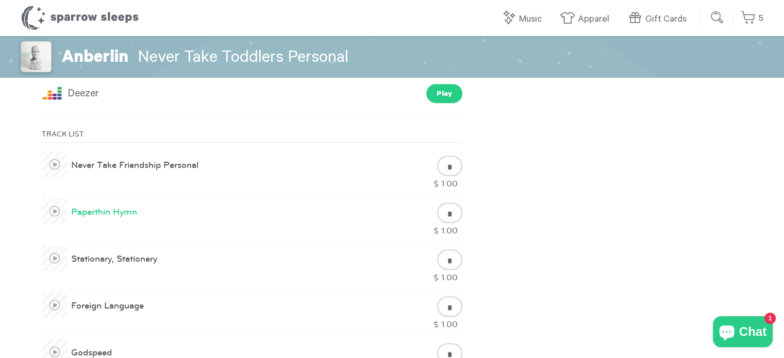
click at [47, 211] on span at bounding box center [55, 211] width 26 height 26
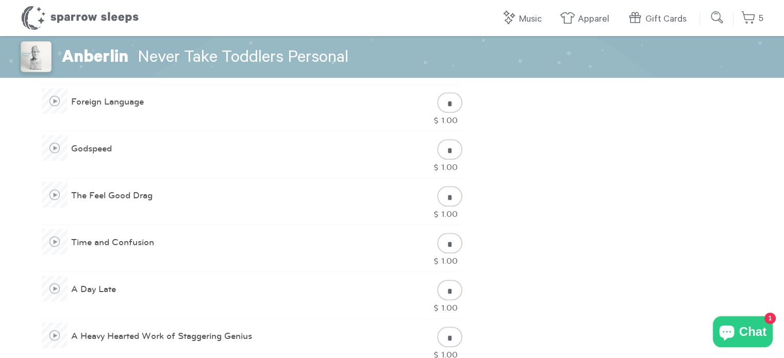
scroll to position [619, 0]
click at [54, 190] on span at bounding box center [55, 193] width 26 height 26
click at [448, 188] on input "*" at bounding box center [449, 194] width 25 height 21
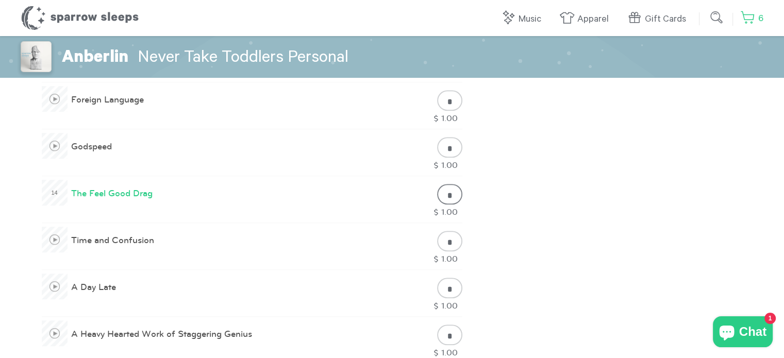
scroll to position [567, 0]
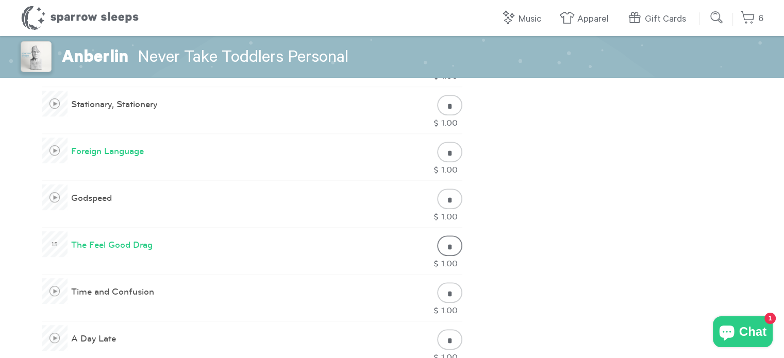
type input "*"
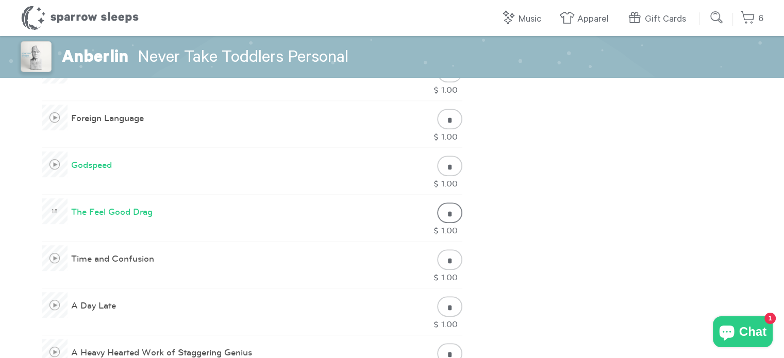
scroll to position [619, 0]
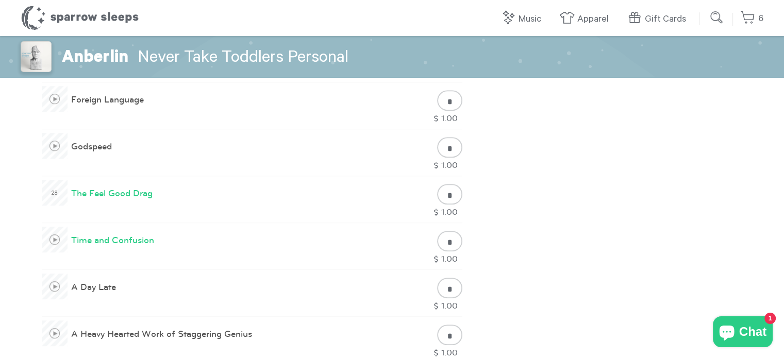
click at [55, 239] on span at bounding box center [55, 240] width 26 height 26
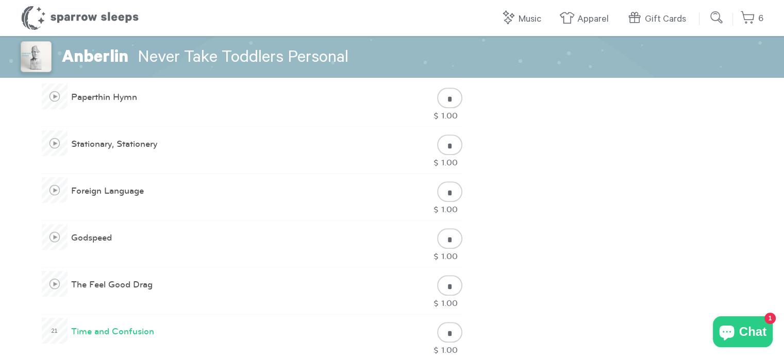
scroll to position [464, 0]
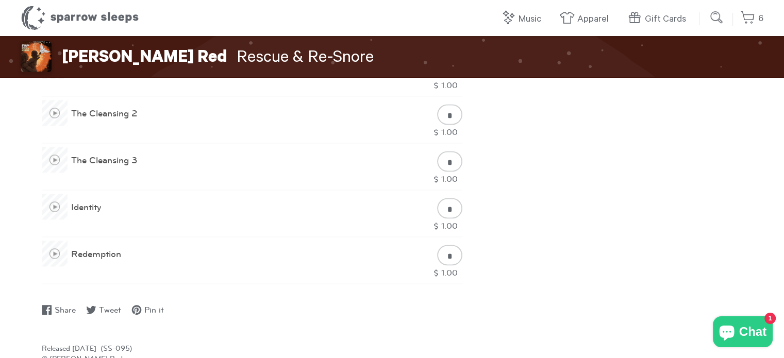
scroll to position [1546, 0]
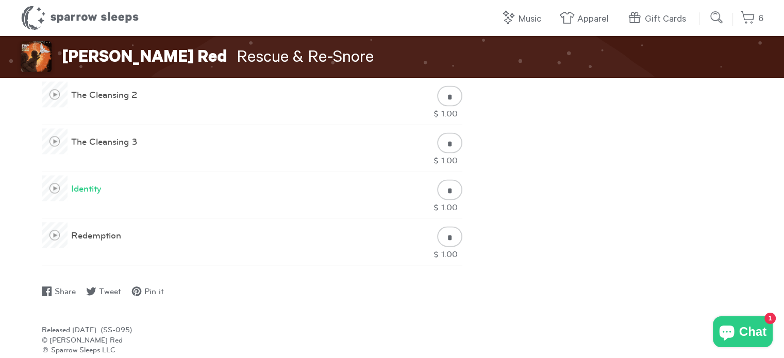
click at [55, 189] on span at bounding box center [55, 188] width 26 height 26
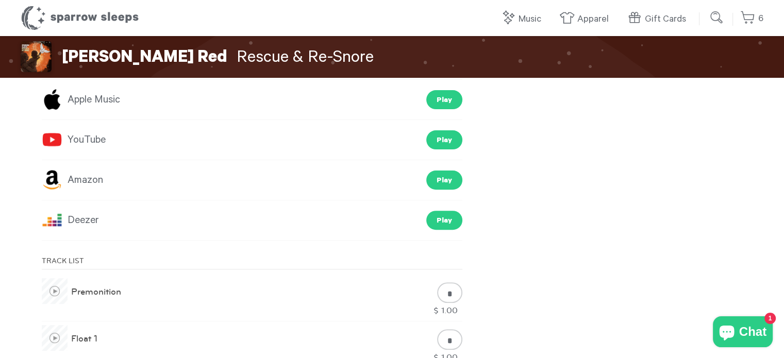
scroll to position [412, 0]
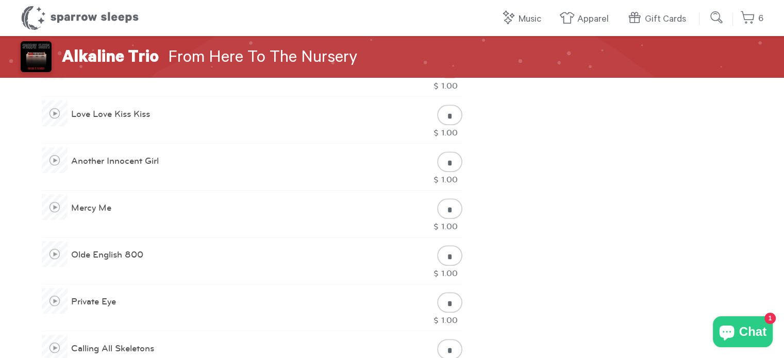
scroll to position [567, 0]
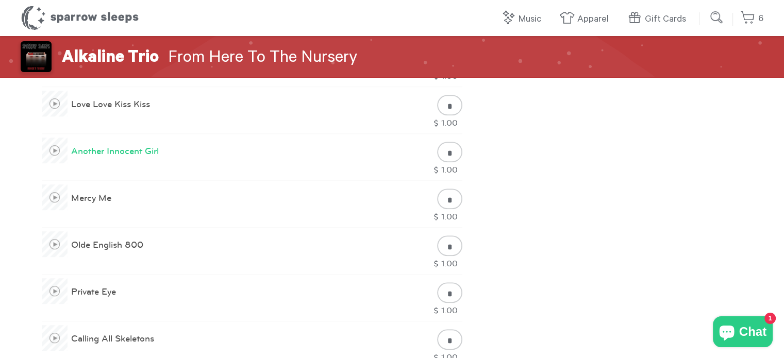
click at [54, 146] on span at bounding box center [55, 151] width 26 height 26
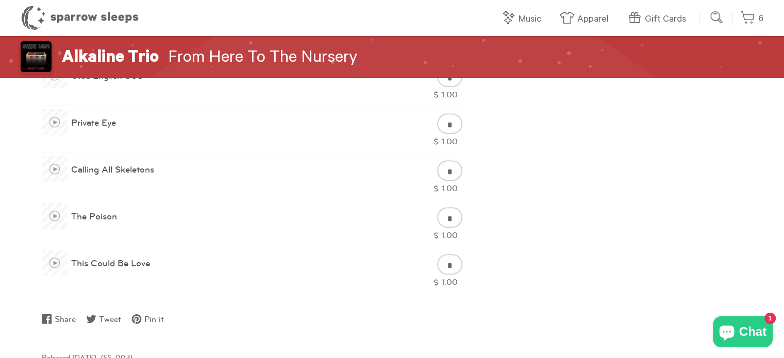
scroll to position [773, 0]
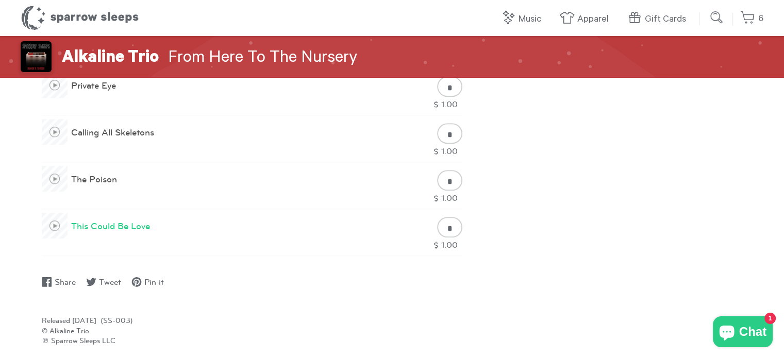
click at [54, 225] on span at bounding box center [55, 226] width 26 height 26
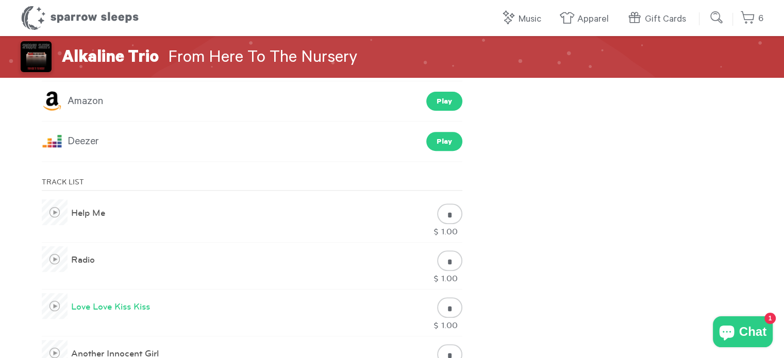
scroll to position [361, 0]
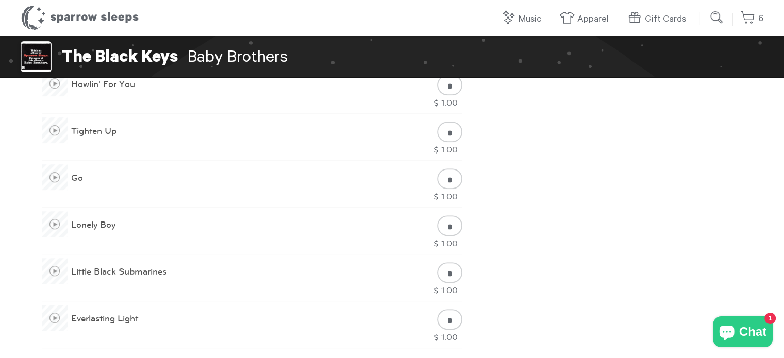
scroll to position [567, 0]
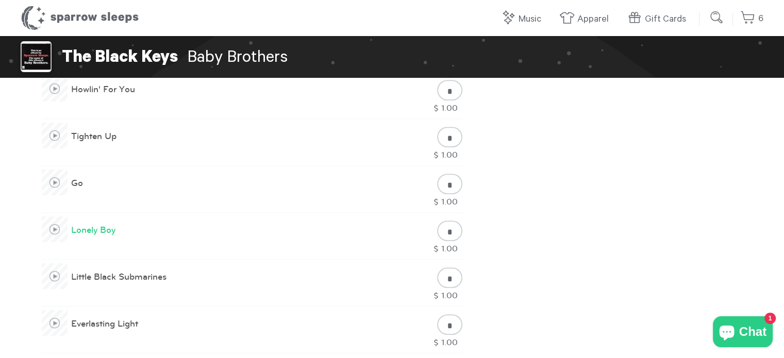
click at [52, 224] on span at bounding box center [55, 229] width 26 height 26
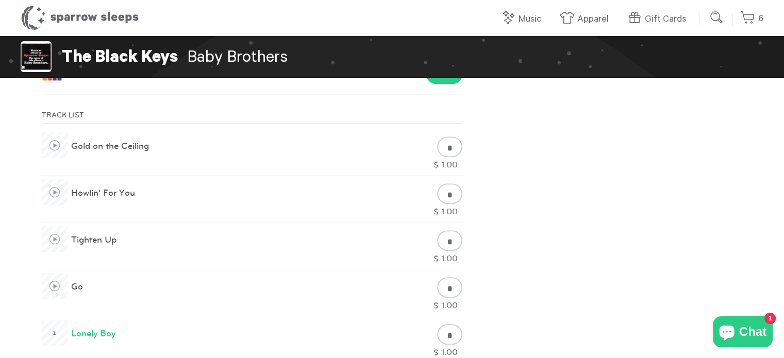
scroll to position [464, 0]
click at [58, 191] on span at bounding box center [55, 192] width 26 height 26
click at [57, 146] on span at bounding box center [55, 145] width 26 height 26
click at [57, 237] on span at bounding box center [55, 239] width 26 height 26
click at [47, 287] on span at bounding box center [55, 286] width 26 height 26
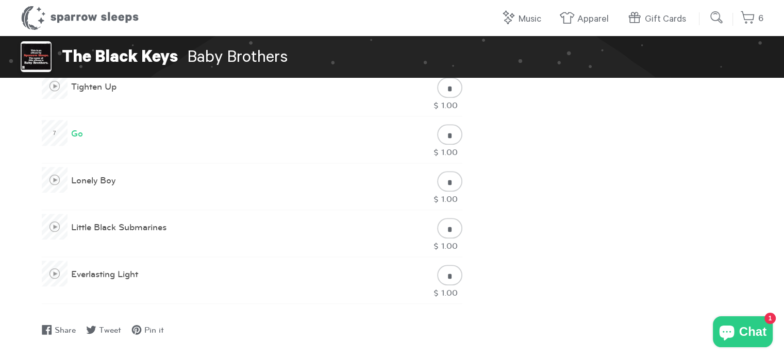
scroll to position [619, 0]
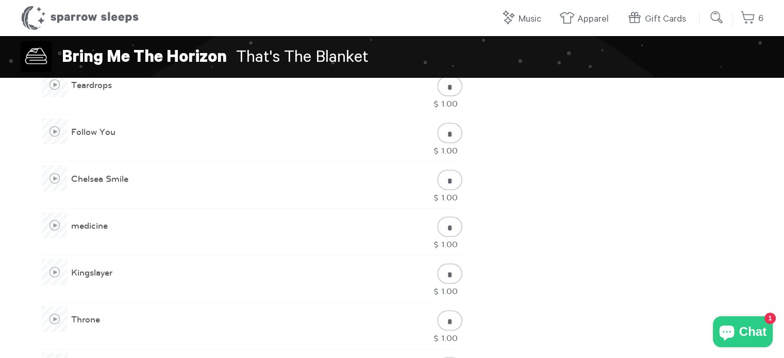
scroll to position [825, 0]
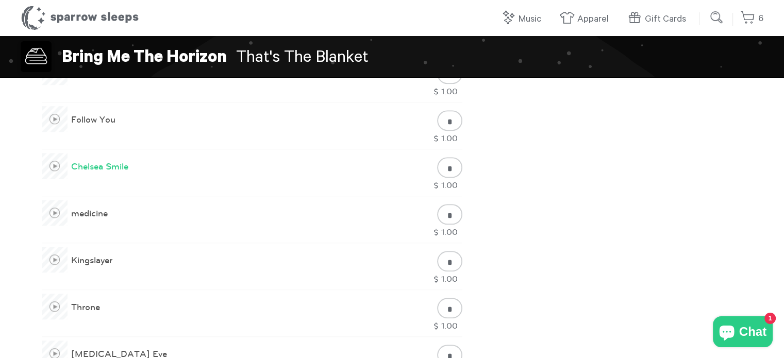
click at [55, 163] on span at bounding box center [55, 166] width 26 height 26
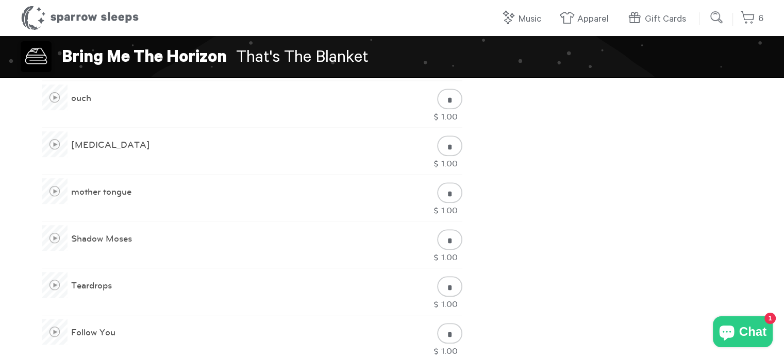
scroll to position [619, 0]
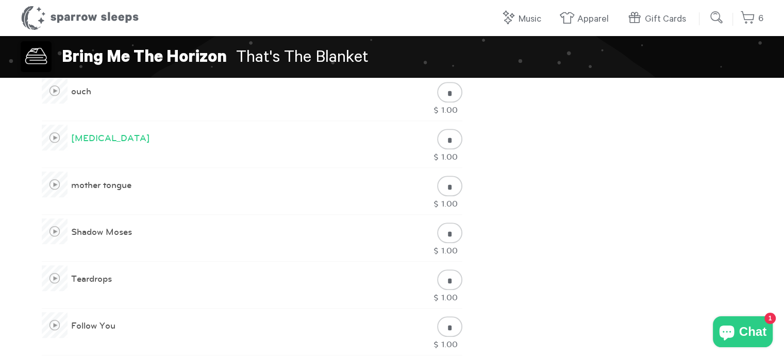
click at [56, 137] on span at bounding box center [55, 138] width 26 height 26
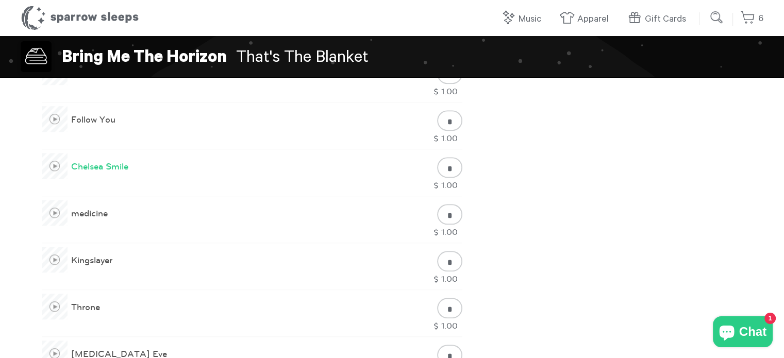
click at [54, 162] on span at bounding box center [55, 166] width 26 height 26
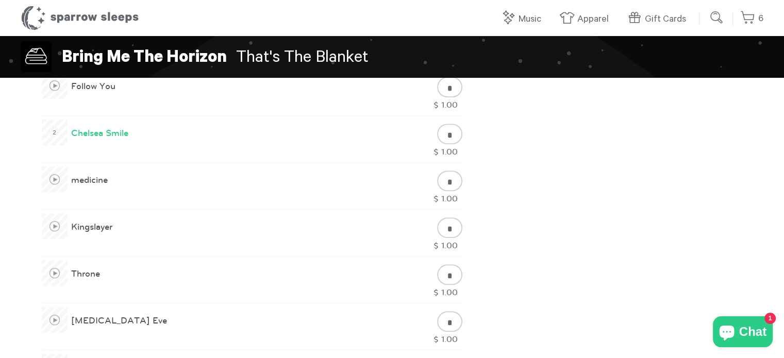
scroll to position [876, 0]
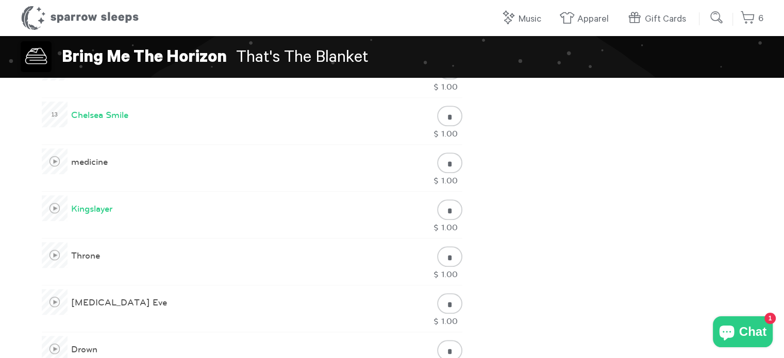
click at [58, 210] on span at bounding box center [55, 208] width 26 height 26
click at [55, 253] on span at bounding box center [55, 255] width 26 height 26
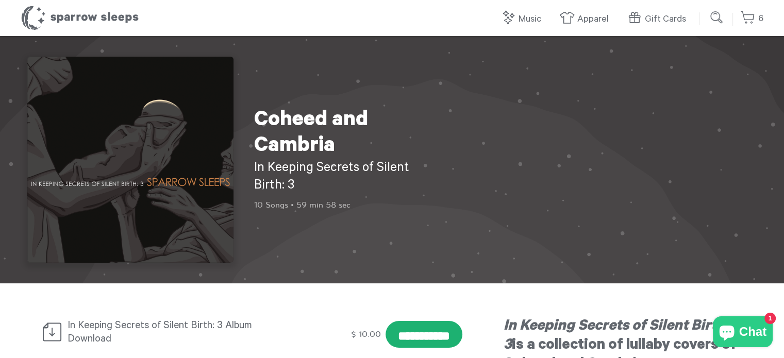
click at [405, 329] on input "**********" at bounding box center [424, 334] width 77 height 27
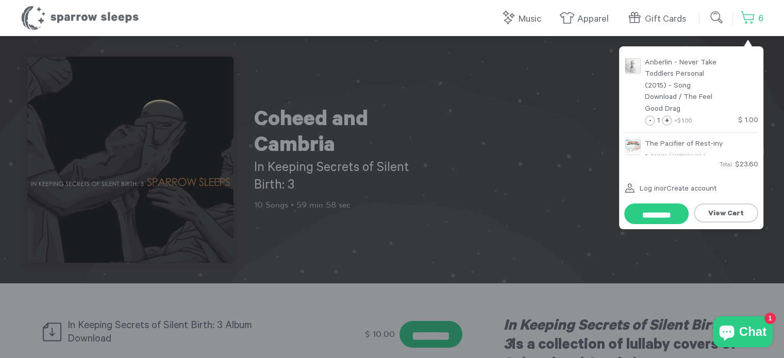
click at [758, 20] on link "6" at bounding box center [751, 19] width 23 height 22
type input "**********"
click at [721, 206] on link "View Cart" at bounding box center [726, 213] width 64 height 19
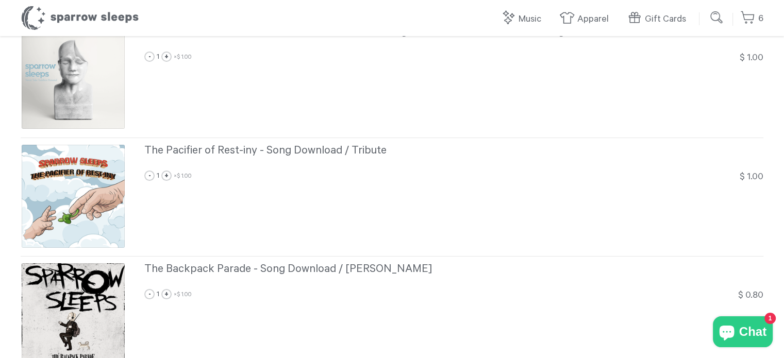
scroll to position [103, 0]
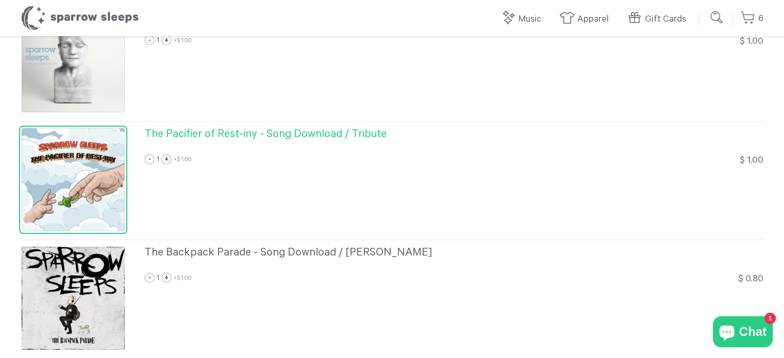
click at [73, 192] on div at bounding box center [73, 179] width 103 height 103
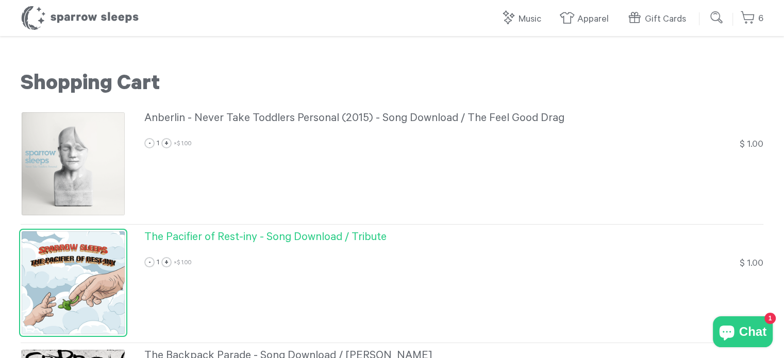
click at [177, 234] on span "The Pacifier of Rest-iny - Song Download / Tribute" at bounding box center [265, 238] width 242 height 12
click at [172, 236] on span "The Pacifier of Rest-iny - Song Download / Tribute" at bounding box center [265, 238] width 242 height 12
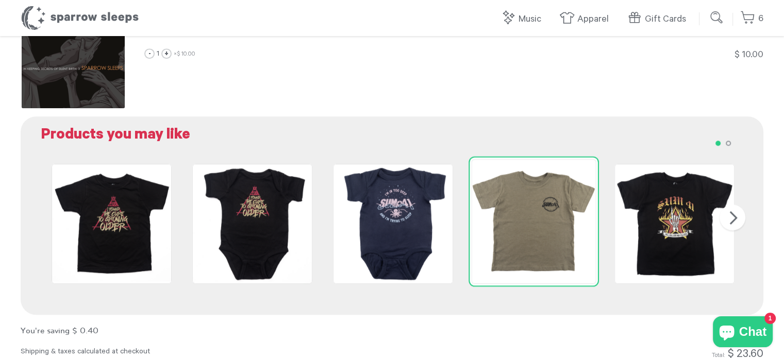
scroll to position [825, 0]
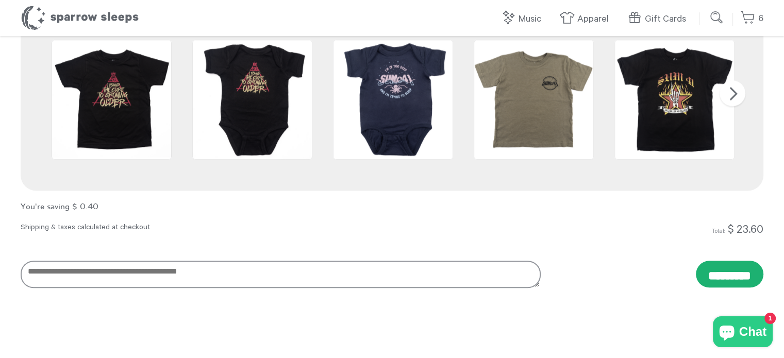
click at [705, 277] on input "*********" at bounding box center [730, 274] width 68 height 27
